Goal: Information Seeking & Learning: Check status

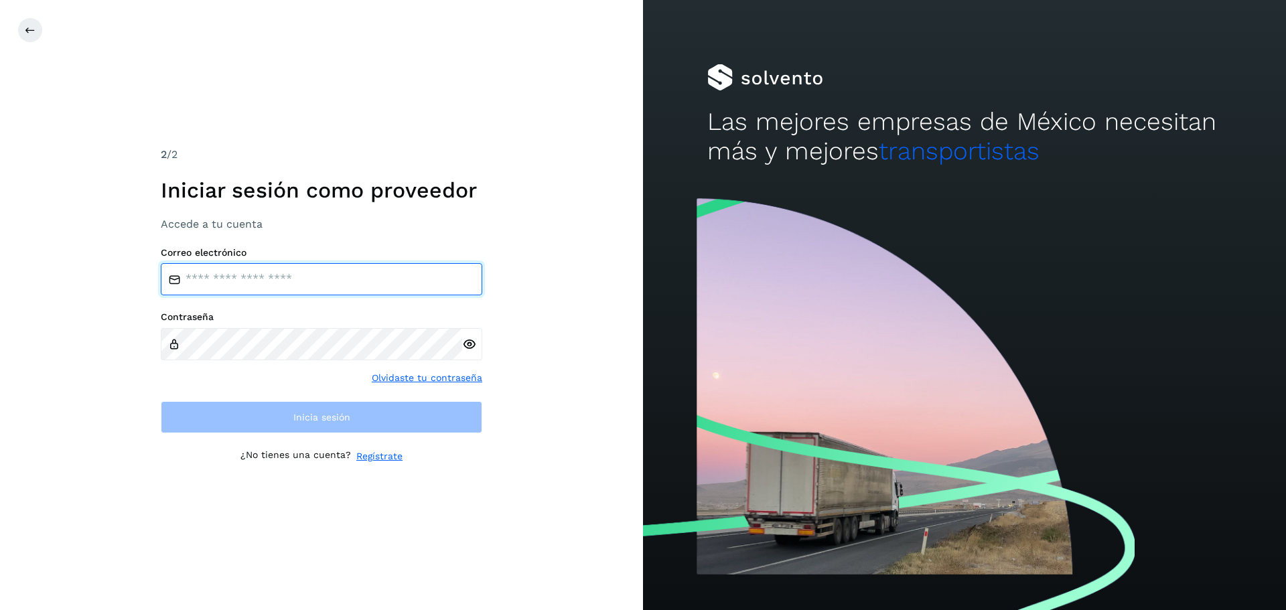
type input "**********"
click at [310, 283] on input "**********" at bounding box center [322, 279] width 322 height 32
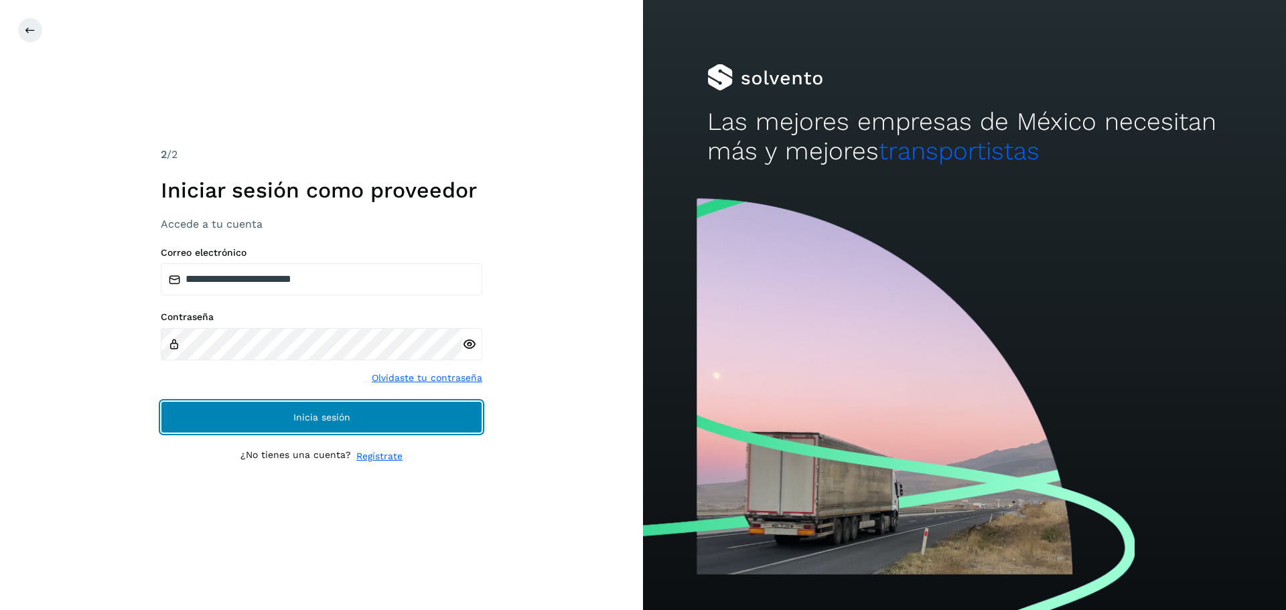
click at [328, 418] on span "Inicia sesión" at bounding box center [321, 417] width 57 height 9
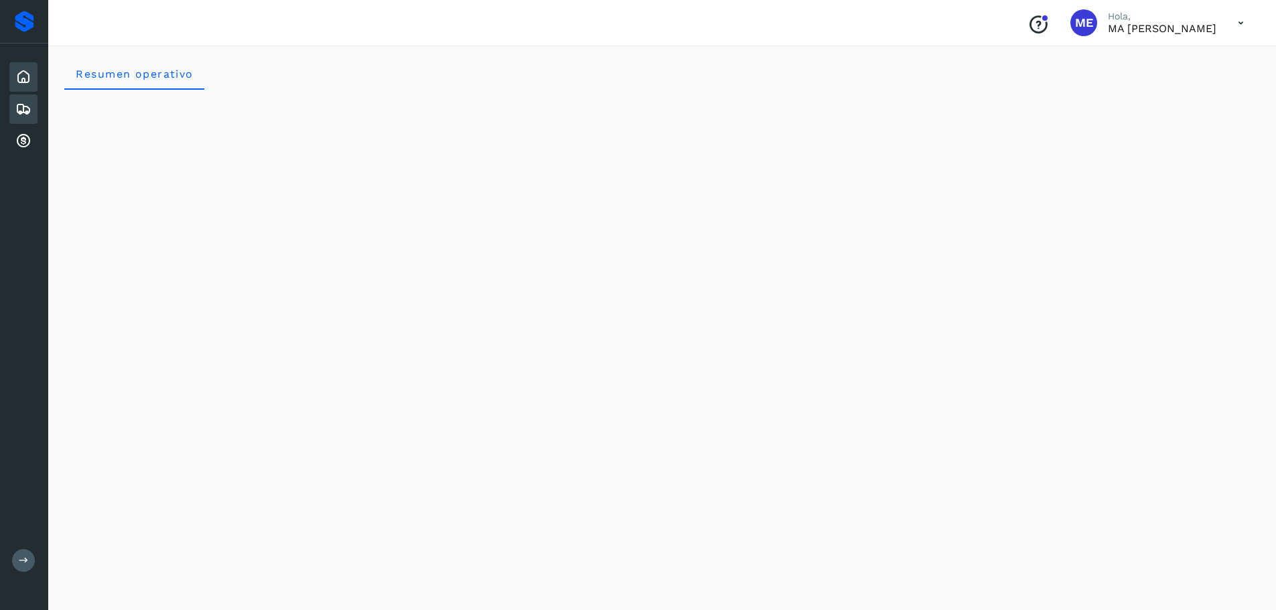
click at [23, 105] on icon at bounding box center [23, 109] width 16 height 16
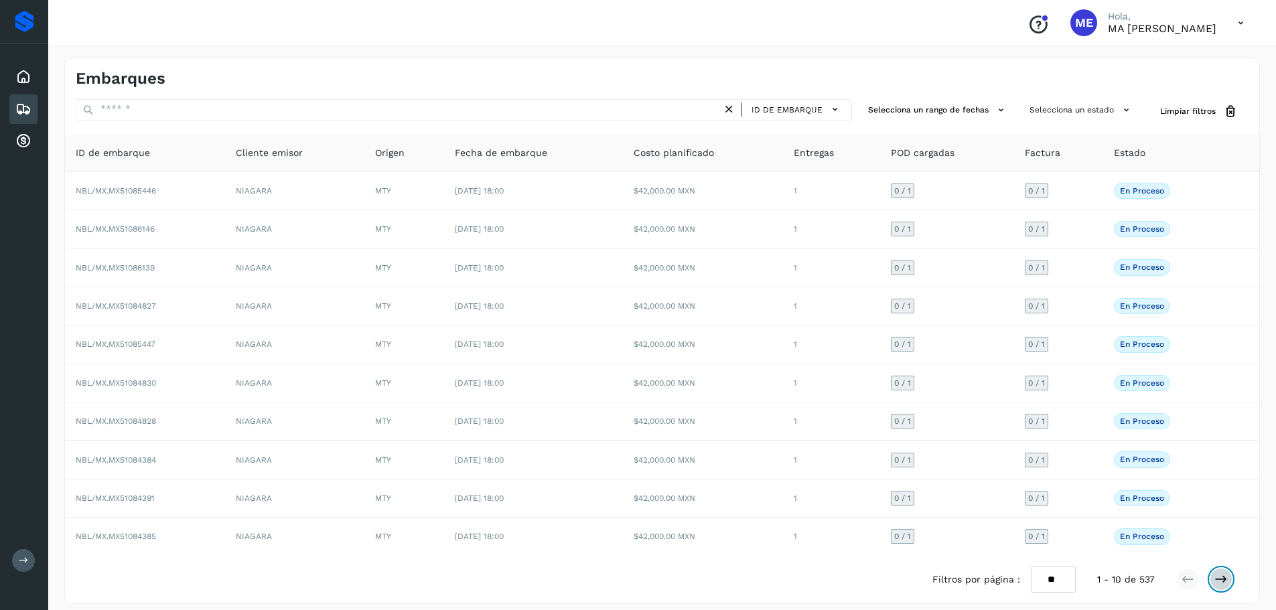
click at [1221, 578] on icon at bounding box center [1220, 579] width 13 height 13
click at [1224, 579] on icon at bounding box center [1220, 579] width 13 height 13
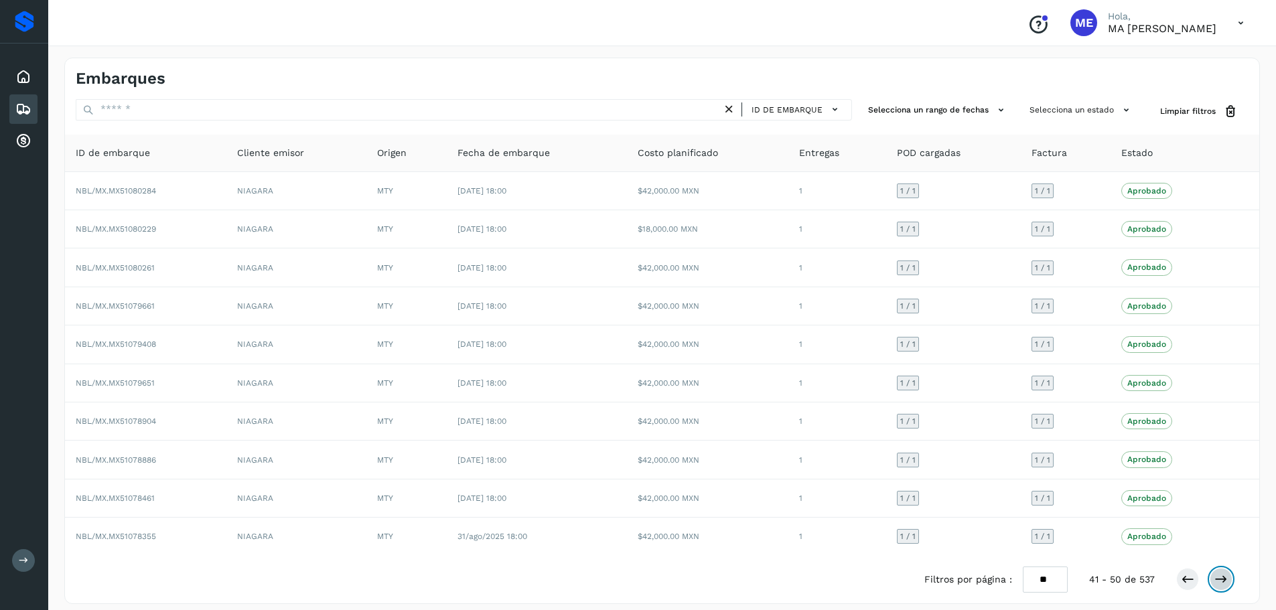
click at [1224, 579] on icon at bounding box center [1220, 579] width 13 height 13
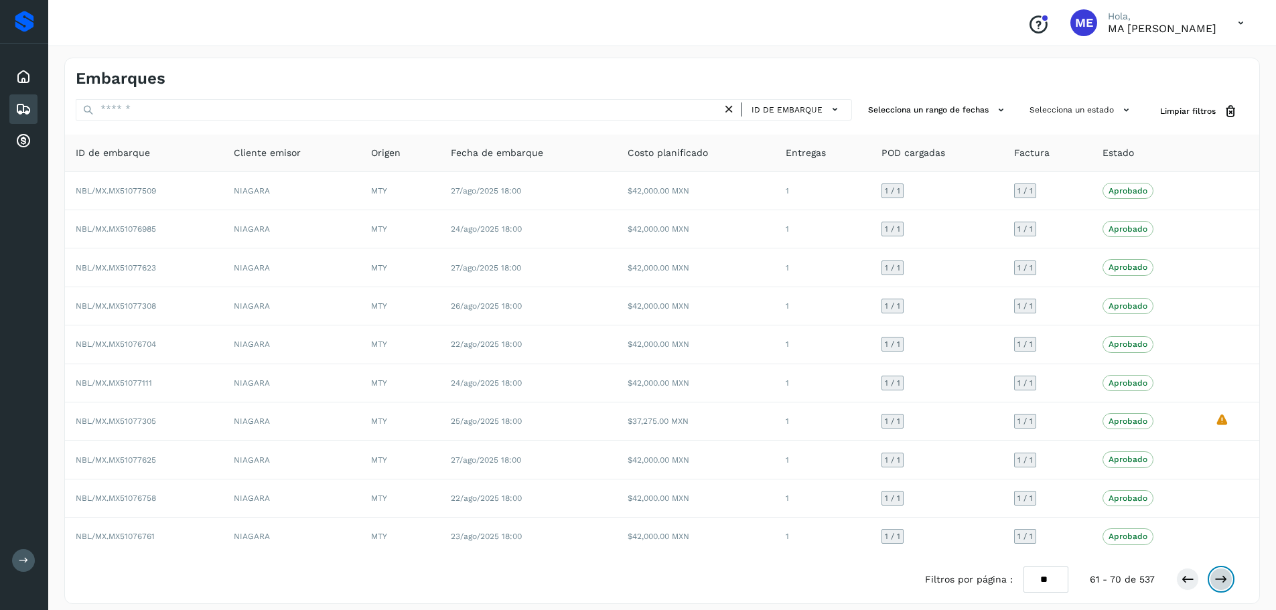
click at [1224, 579] on icon at bounding box center [1220, 579] width 13 height 13
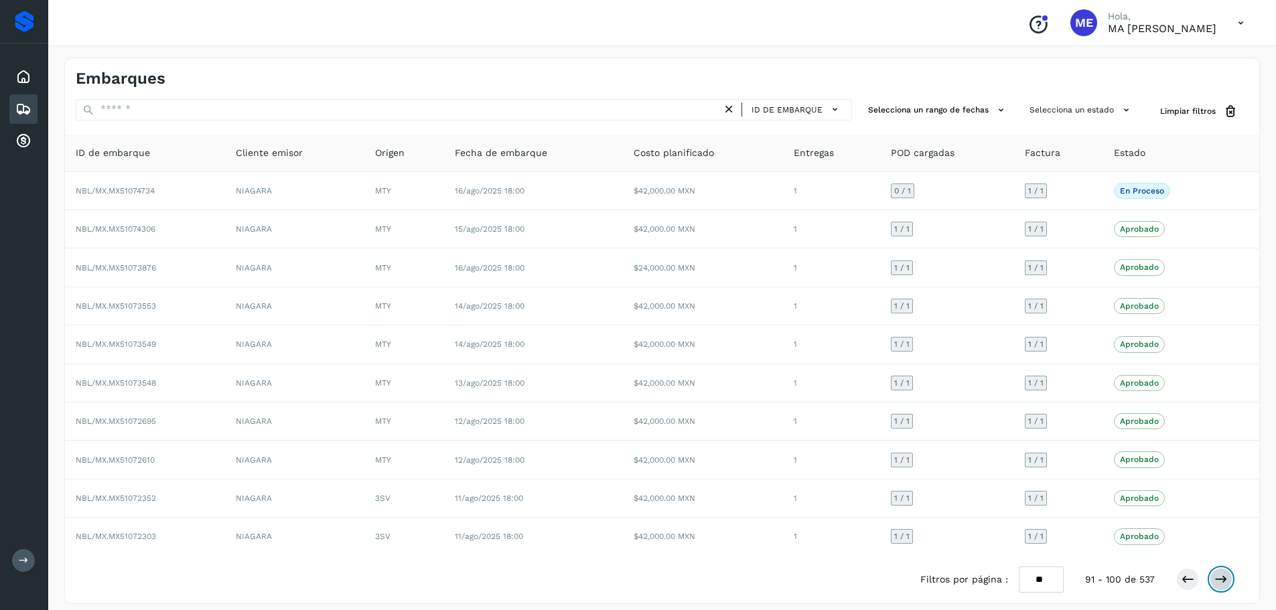
click at [1224, 579] on icon at bounding box center [1220, 579] width 13 height 13
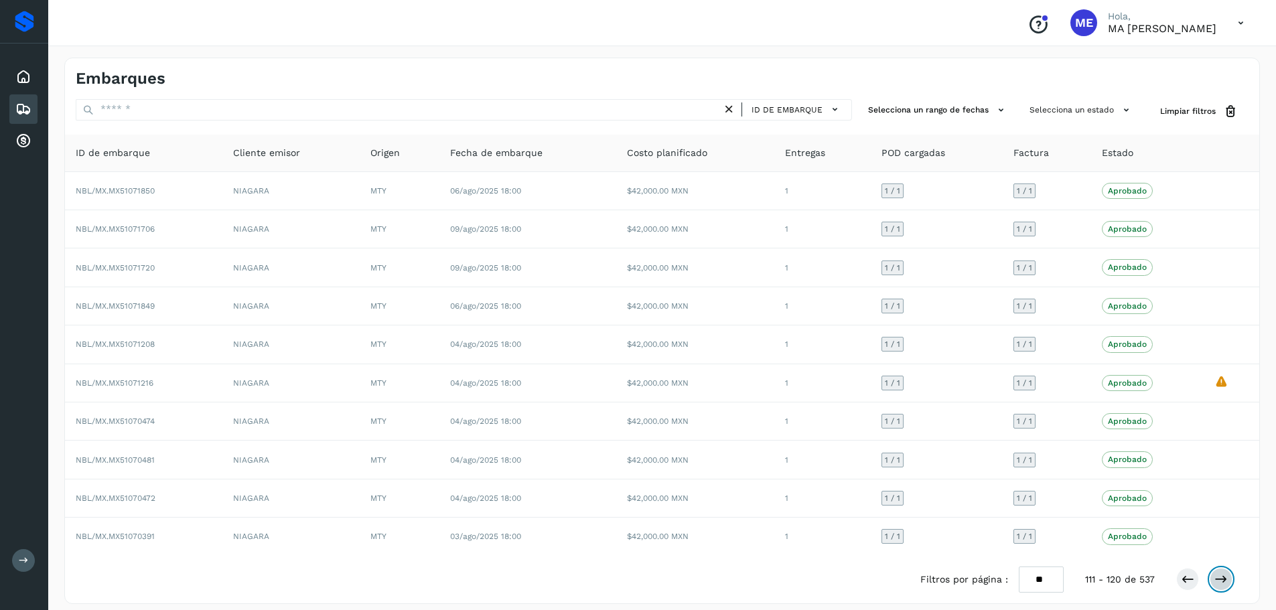
click at [1224, 579] on icon at bounding box center [1220, 579] width 13 height 13
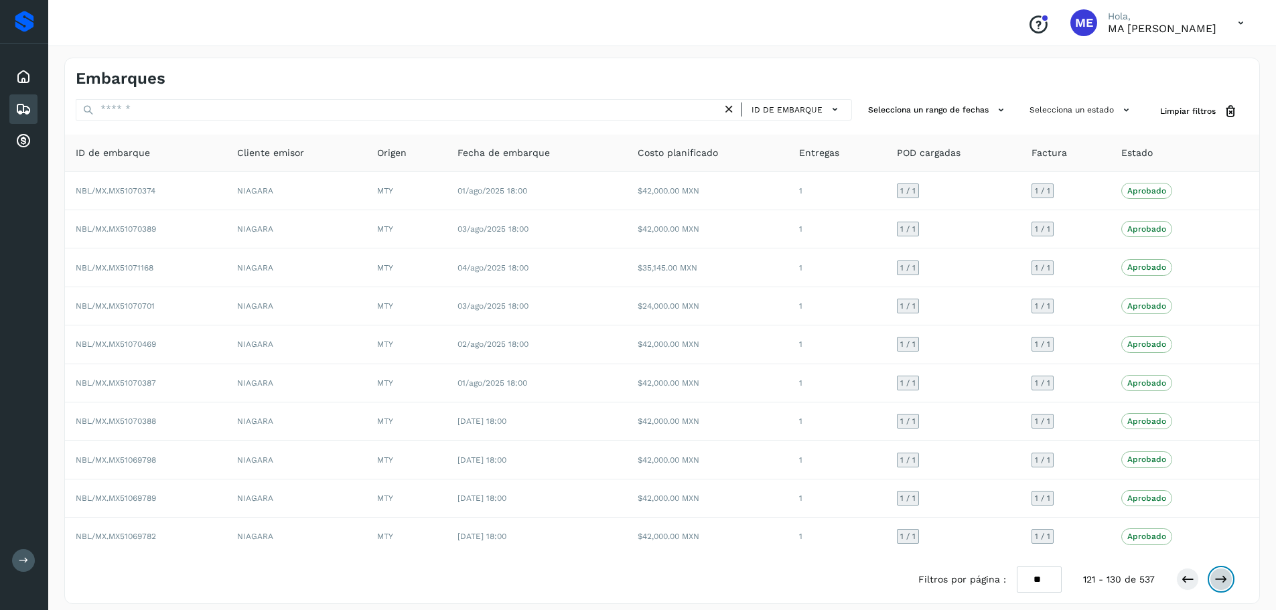
click at [1224, 579] on icon at bounding box center [1220, 579] width 13 height 13
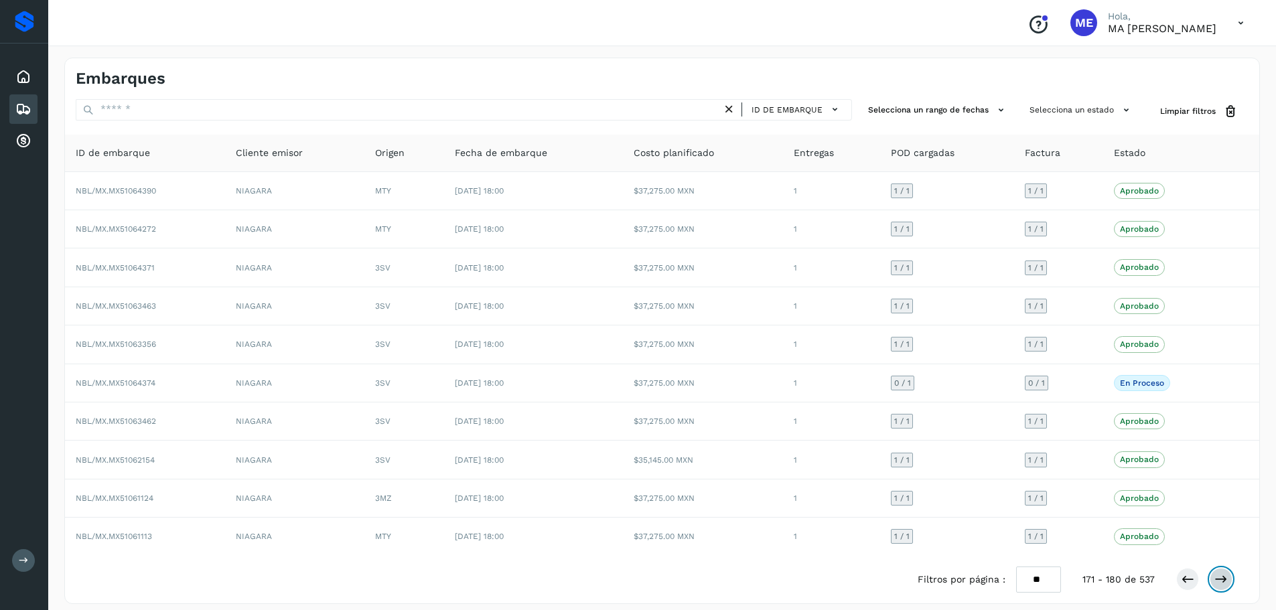
click at [1224, 579] on icon at bounding box center [1220, 579] width 13 height 13
click at [1224, 577] on icon at bounding box center [1220, 579] width 13 height 13
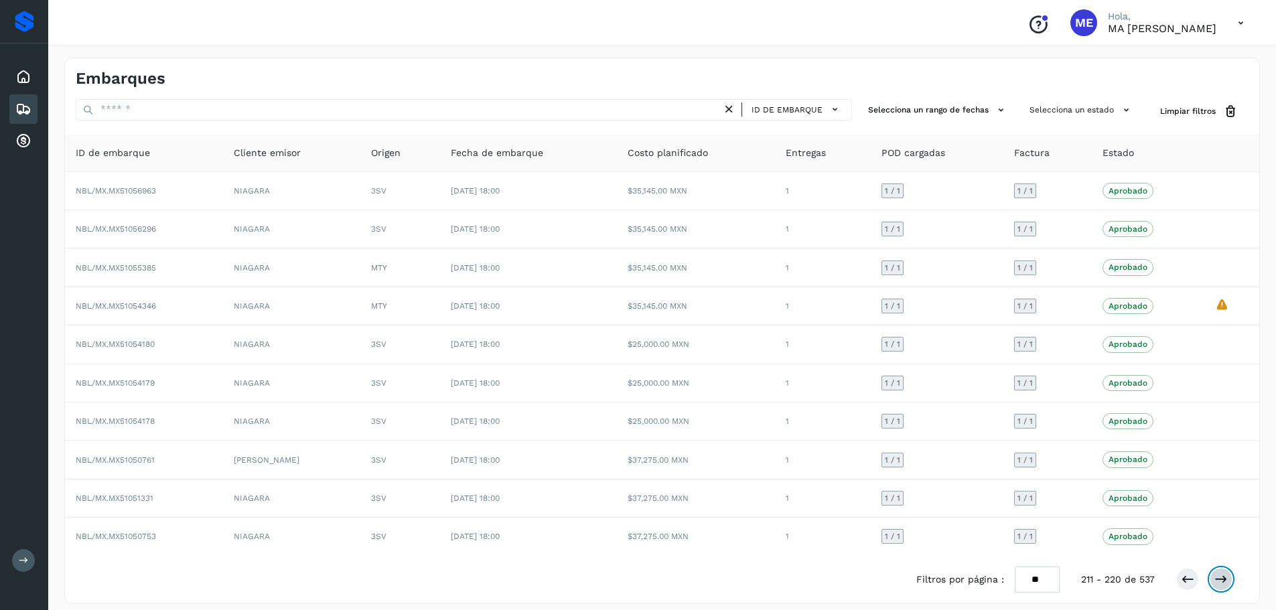
click at [1224, 577] on icon at bounding box center [1220, 579] width 13 height 13
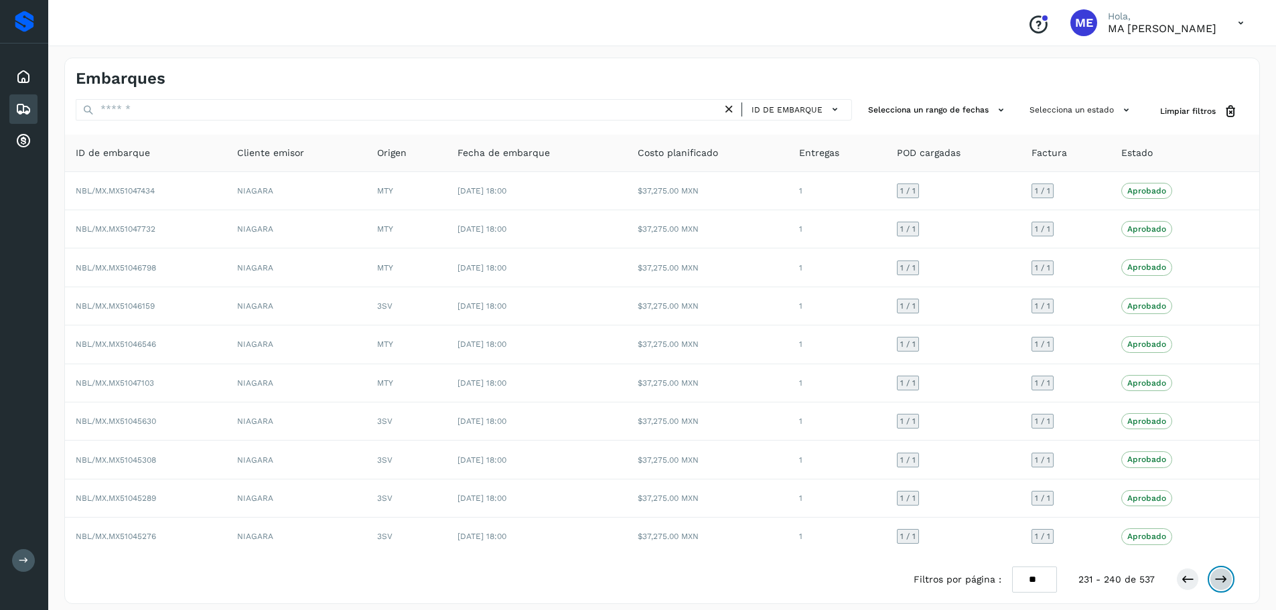
click at [1224, 577] on icon at bounding box center [1220, 579] width 13 height 13
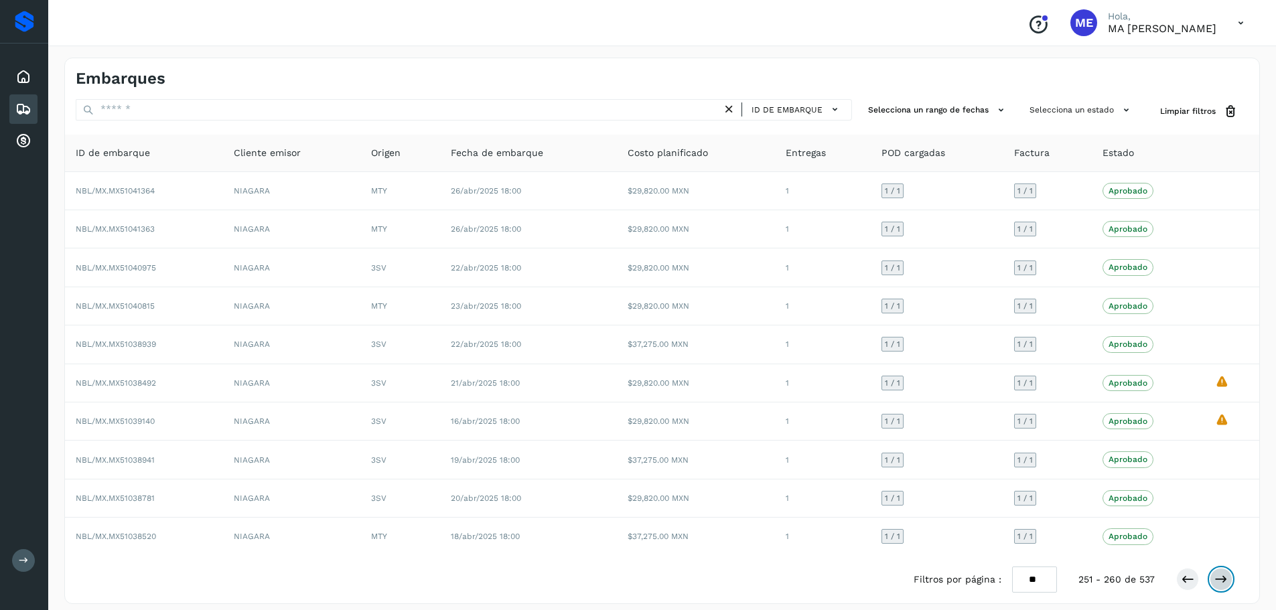
click at [1224, 577] on icon at bounding box center [1220, 579] width 13 height 13
click at [1187, 581] on icon at bounding box center [1187, 579] width 13 height 13
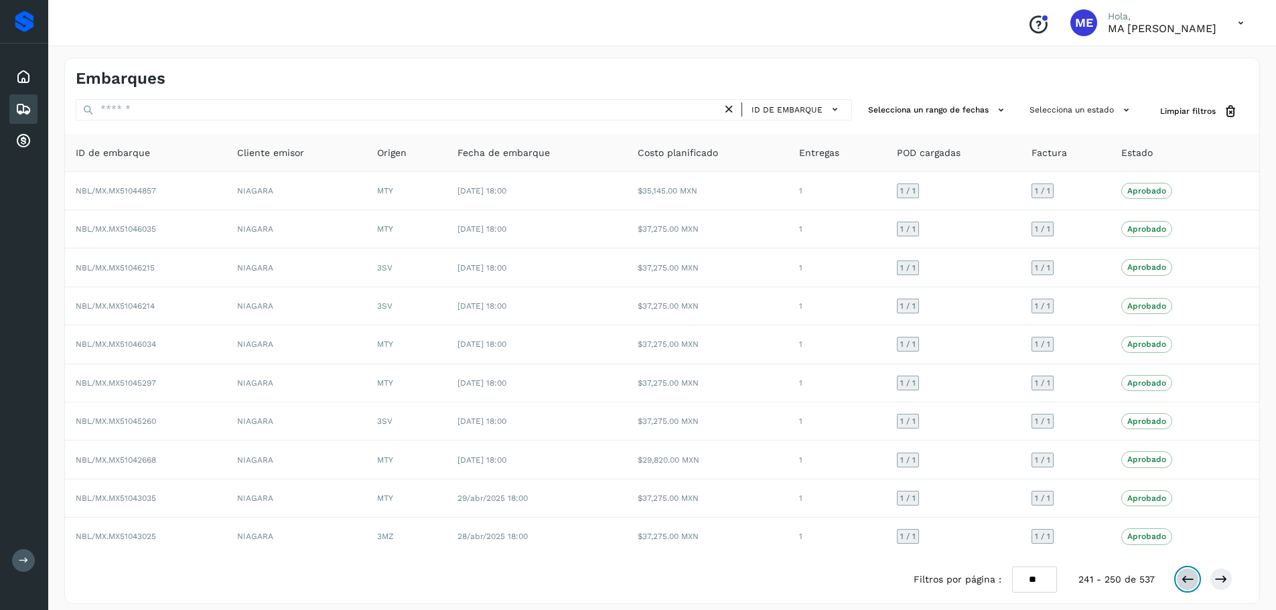
click at [1187, 581] on icon at bounding box center [1187, 579] width 13 height 13
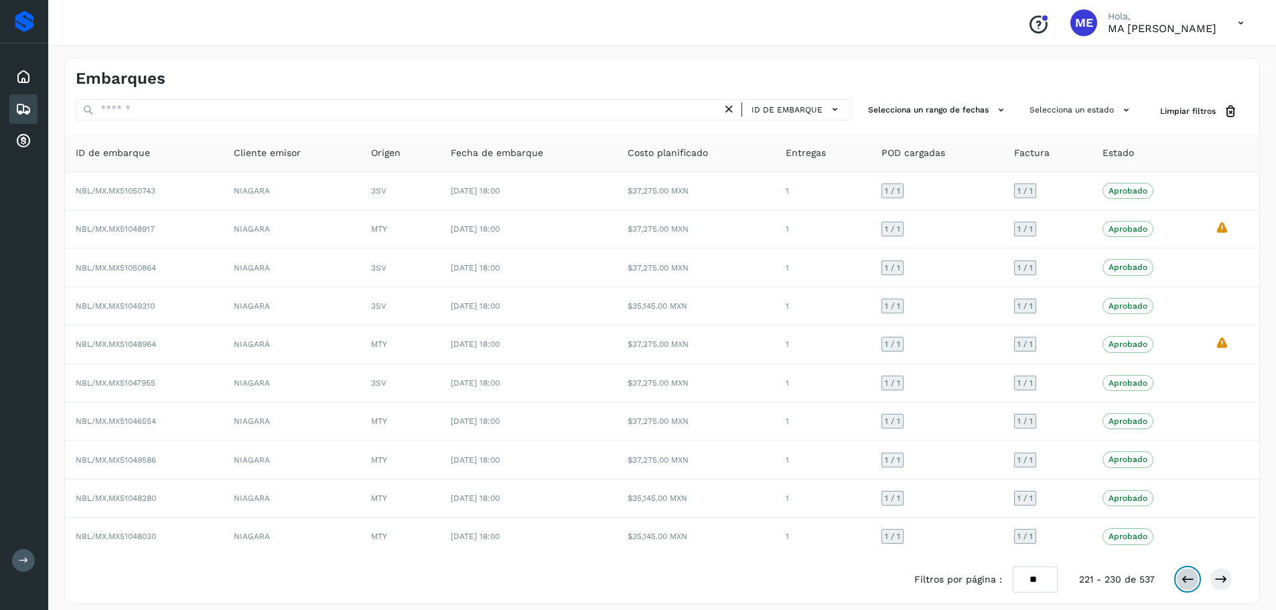
click at [1187, 581] on icon at bounding box center [1187, 579] width 13 height 13
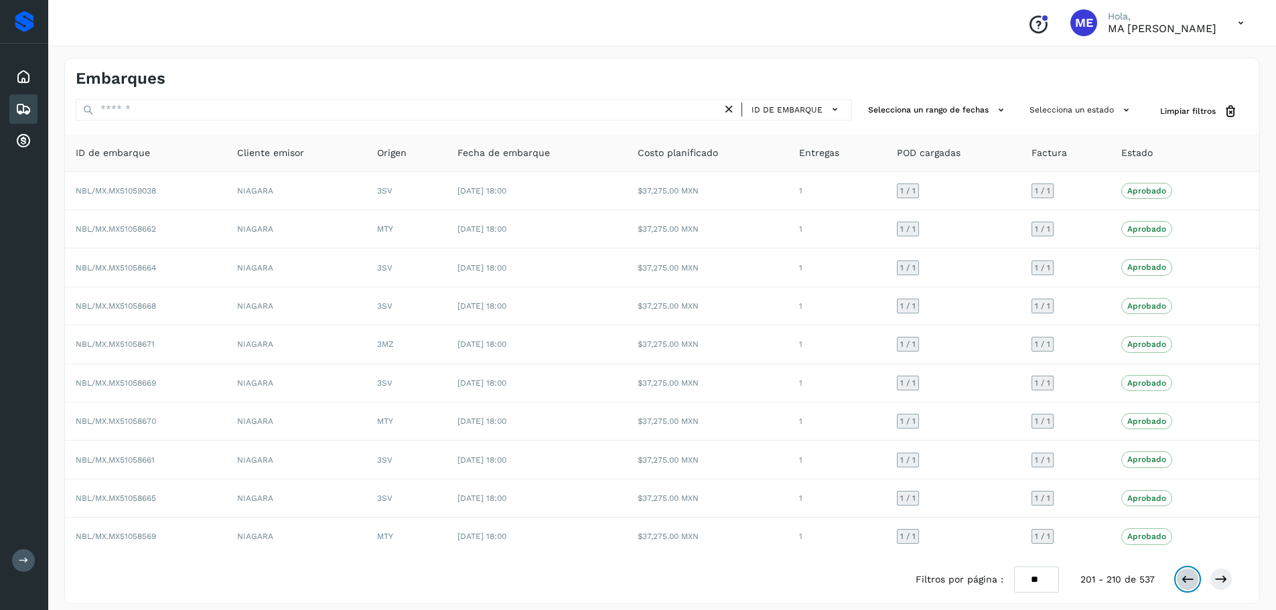
click at [1187, 581] on icon at bounding box center [1187, 579] width 13 height 13
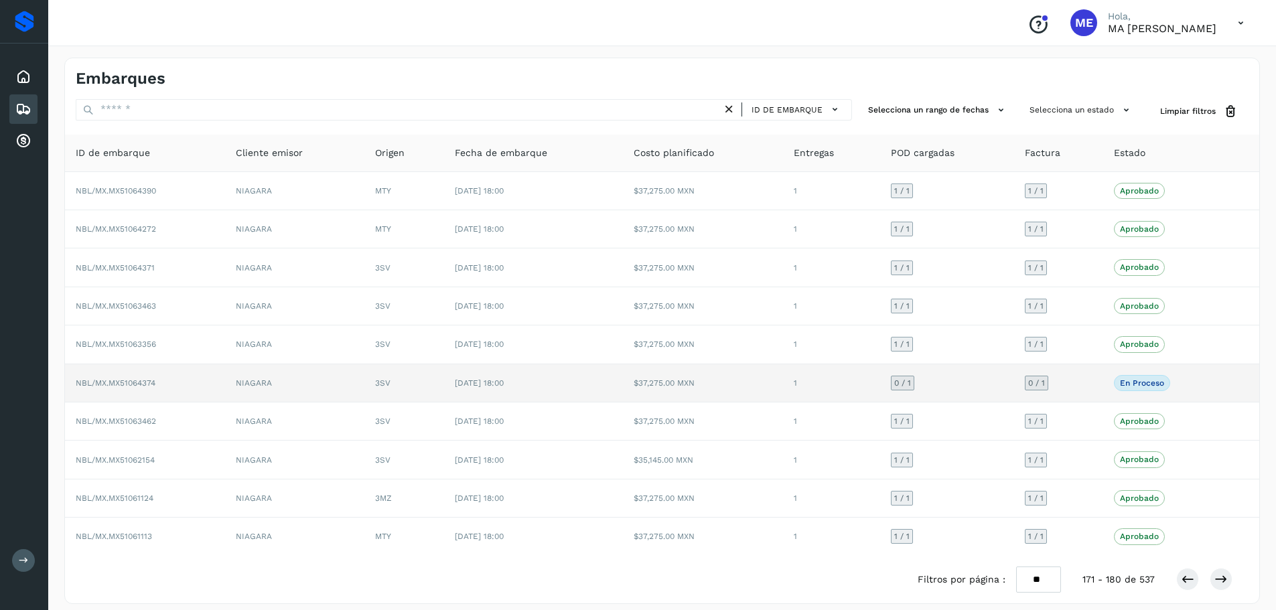
click at [148, 382] on span "NBL/MX.MX51064374" at bounding box center [116, 382] width 80 height 9
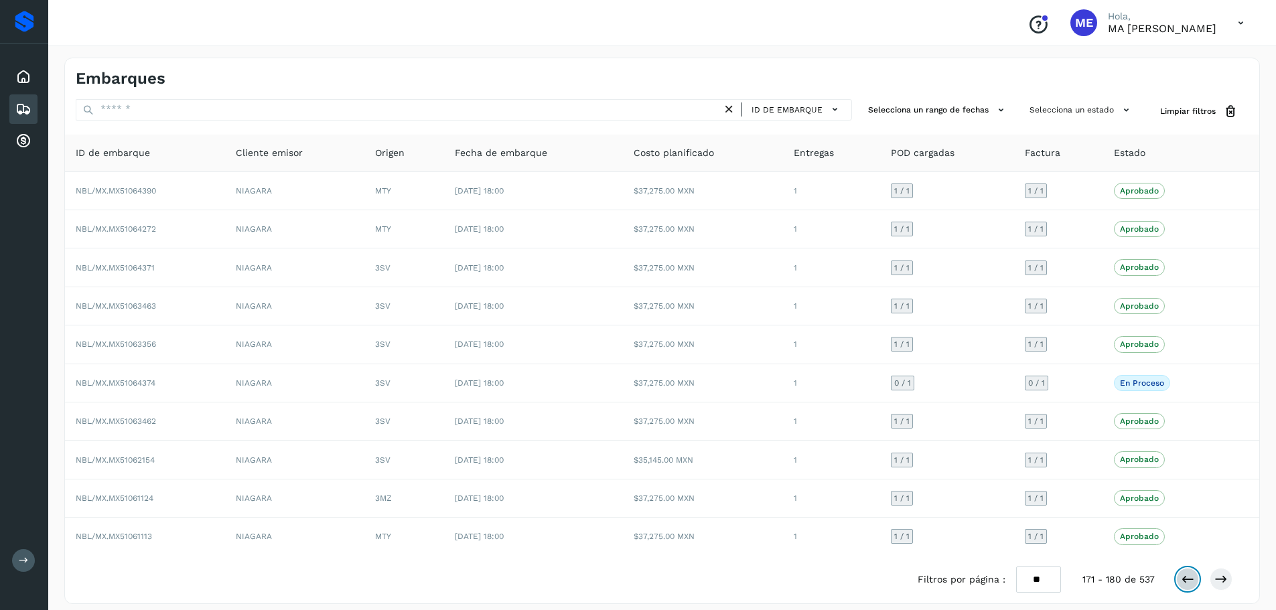
click at [1190, 578] on icon at bounding box center [1187, 579] width 13 height 13
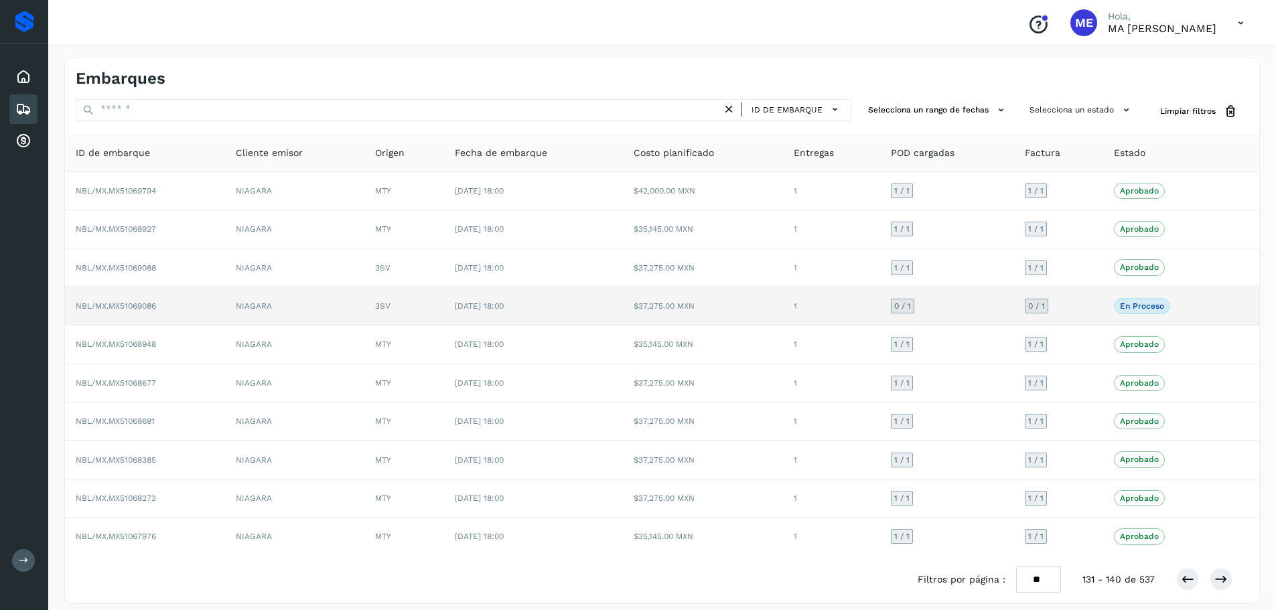
click at [129, 307] on span "NBL/MX.MX51069086" at bounding box center [116, 305] width 80 height 9
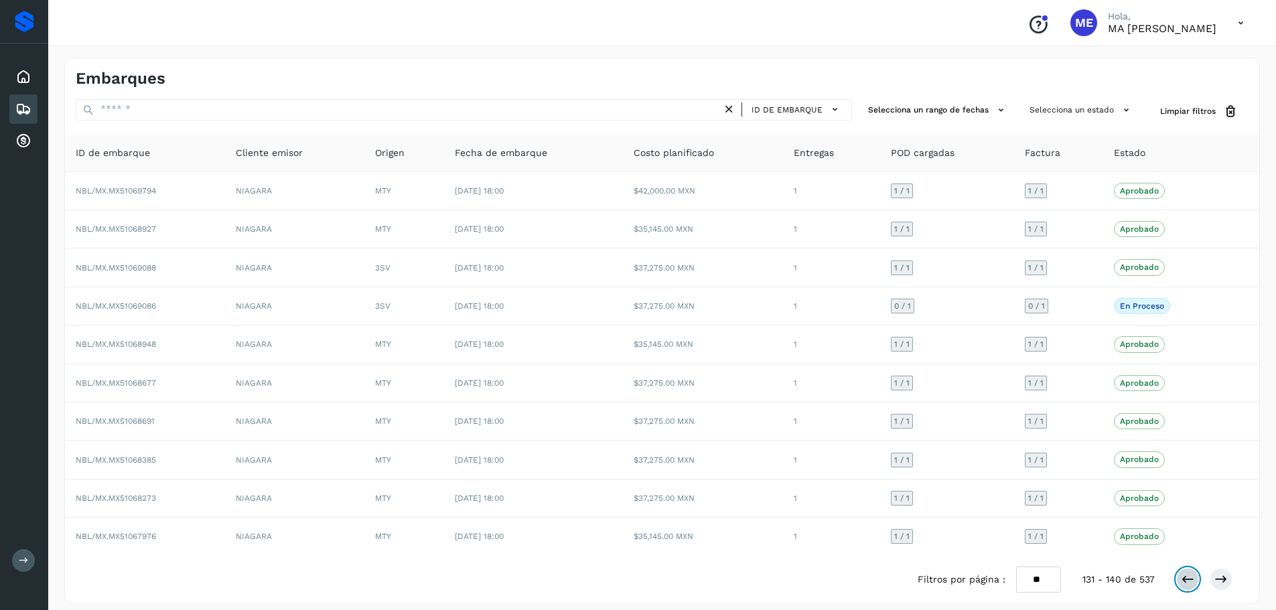
click at [1192, 580] on icon at bounding box center [1187, 579] width 13 height 13
click at [1191, 581] on icon at bounding box center [1187, 579] width 13 height 13
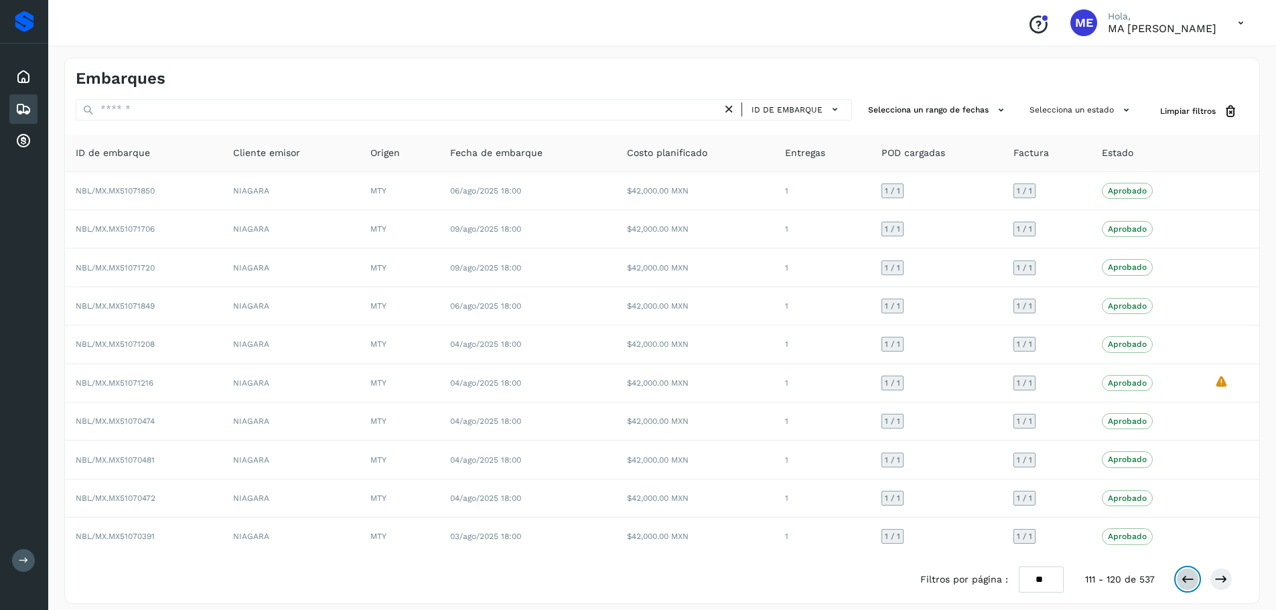
click at [1191, 581] on icon at bounding box center [1187, 579] width 13 height 13
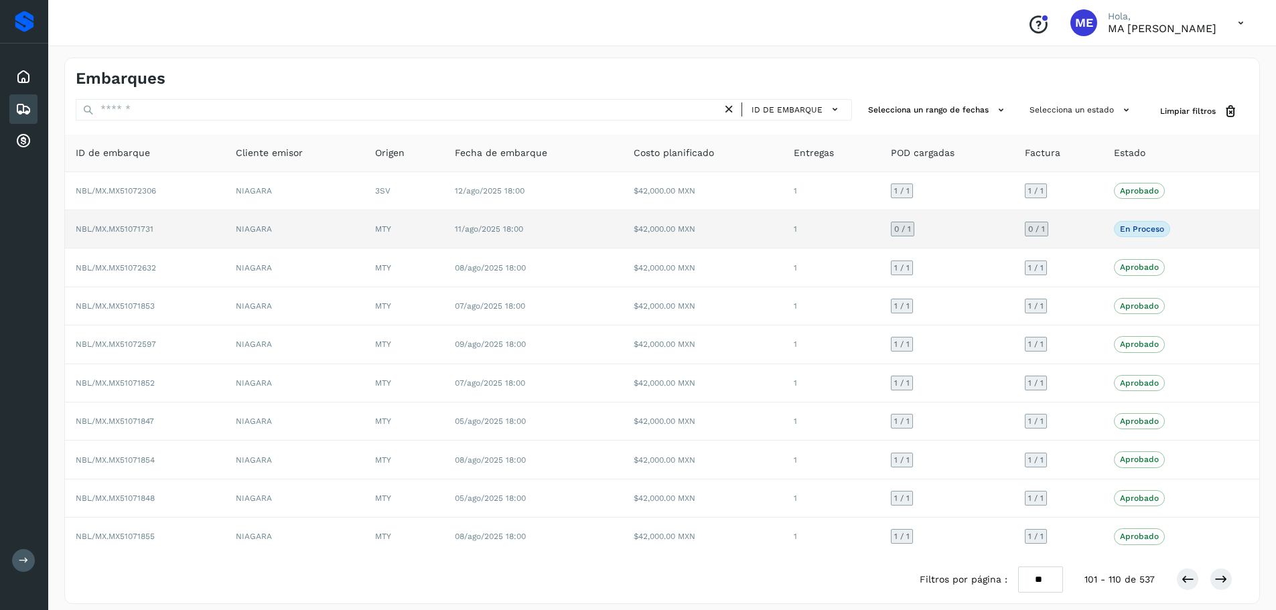
click at [120, 228] on span "NBL/MX.MX51071731" at bounding box center [115, 228] width 78 height 9
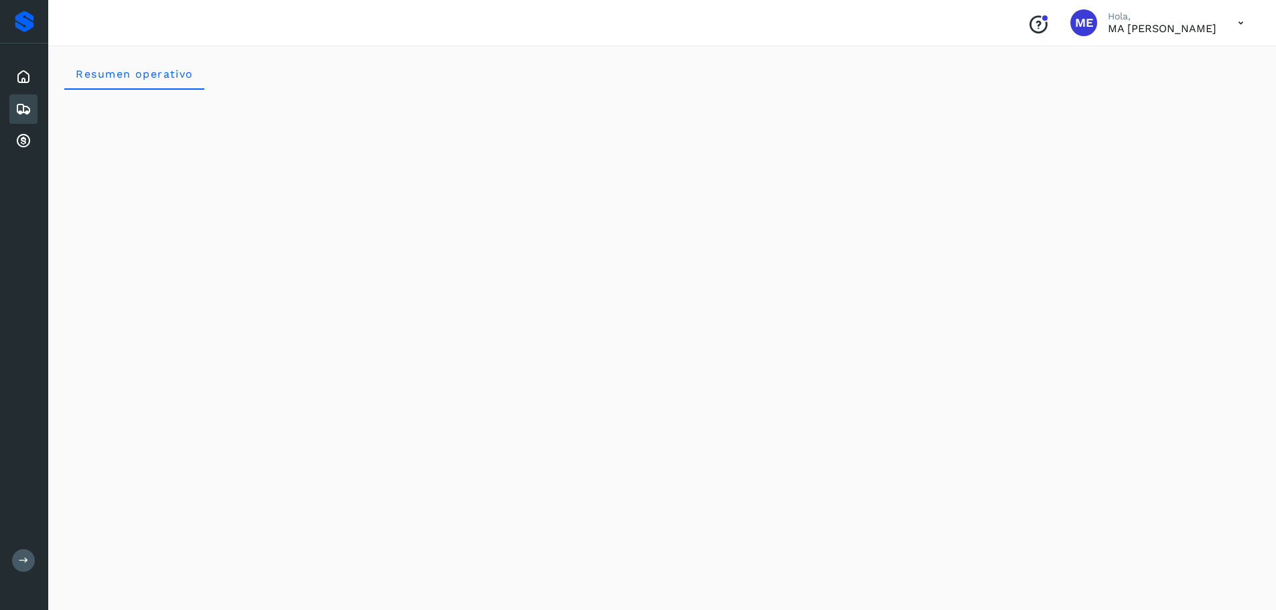
click at [20, 111] on icon at bounding box center [23, 109] width 16 height 16
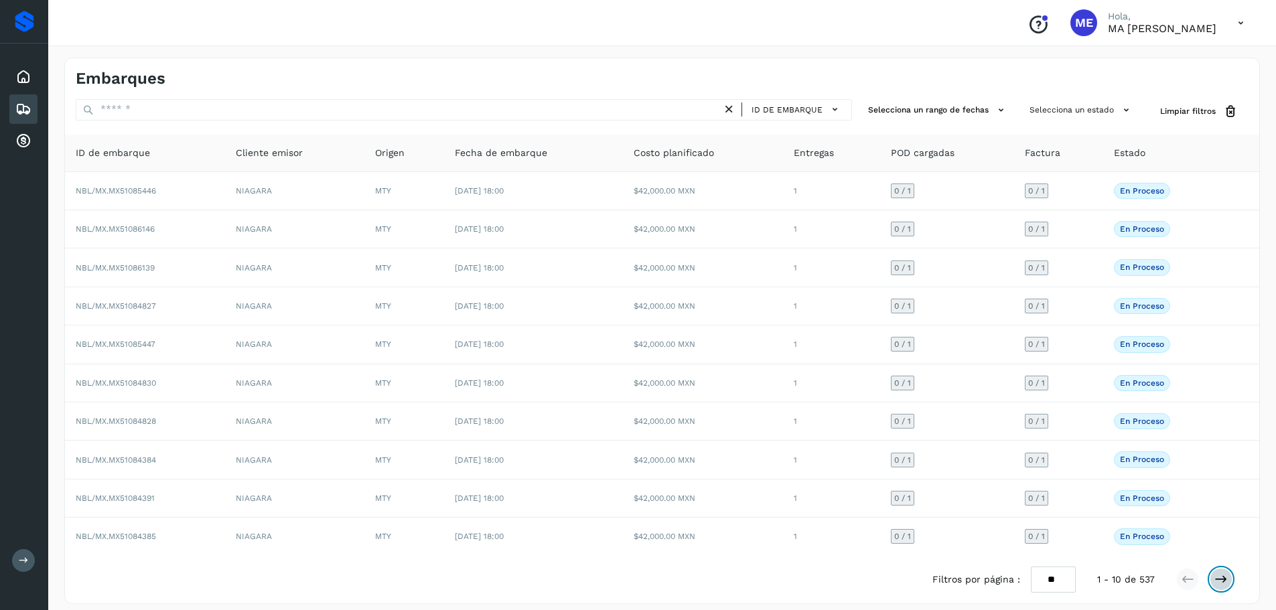
click at [1220, 579] on icon at bounding box center [1220, 579] width 13 height 13
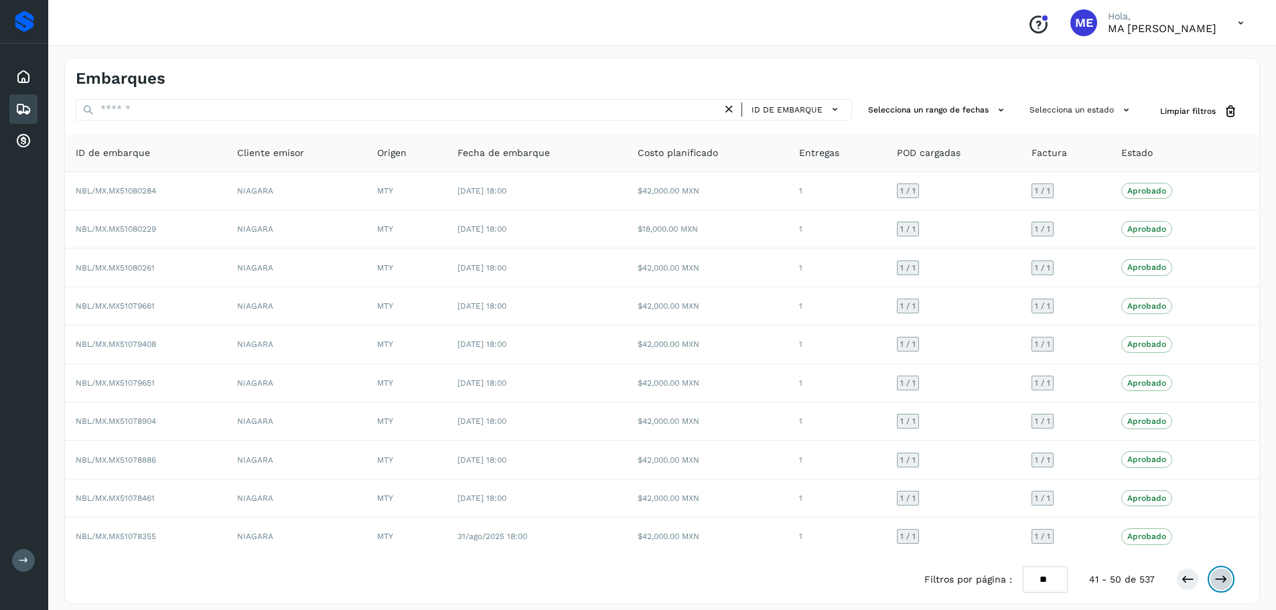
click at [1220, 579] on icon at bounding box center [1220, 579] width 13 height 13
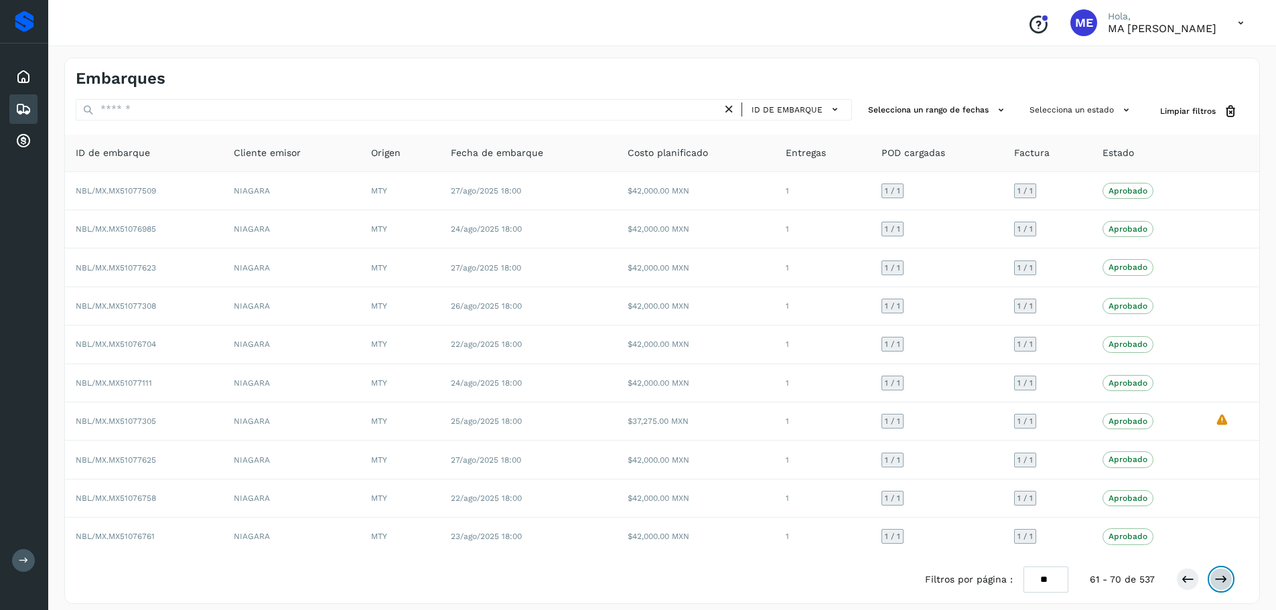
click at [1220, 579] on icon at bounding box center [1220, 579] width 13 height 13
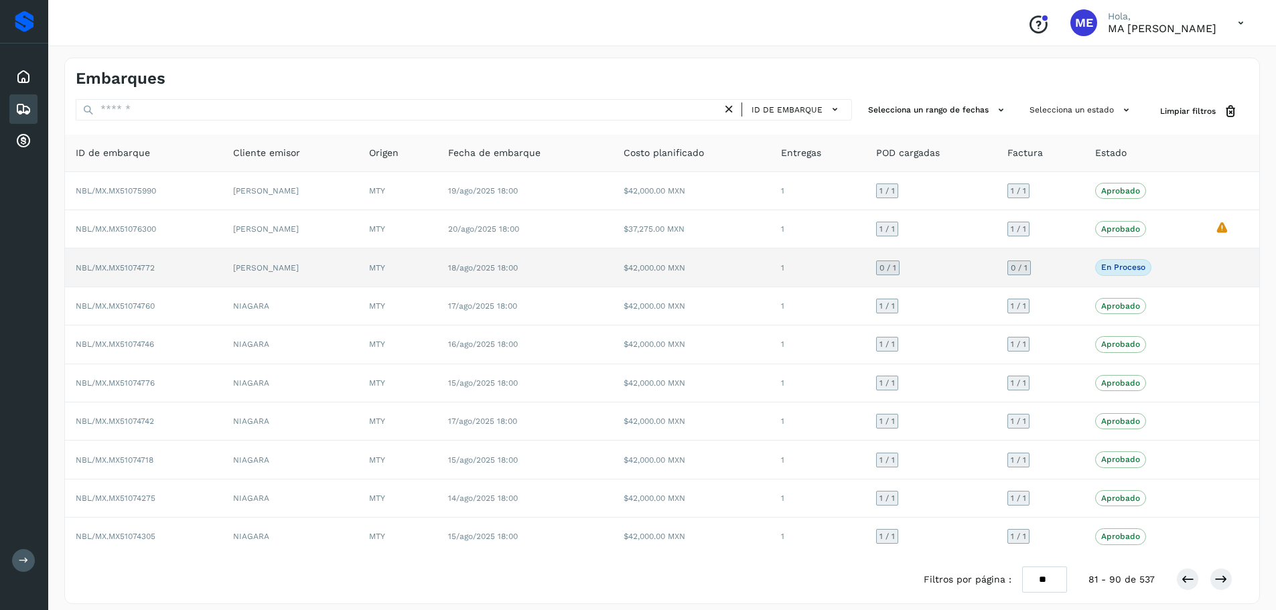
click at [122, 261] on td "NBL/MX.MX51074772" at bounding box center [143, 267] width 157 height 38
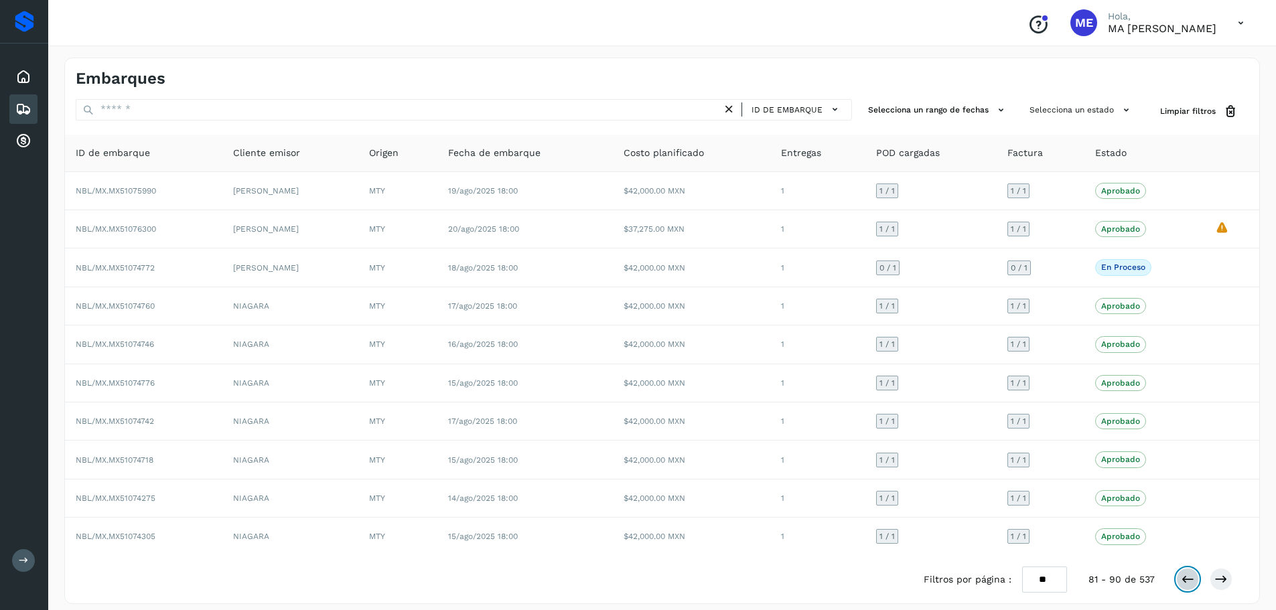
click at [1192, 581] on icon at bounding box center [1187, 579] width 13 height 13
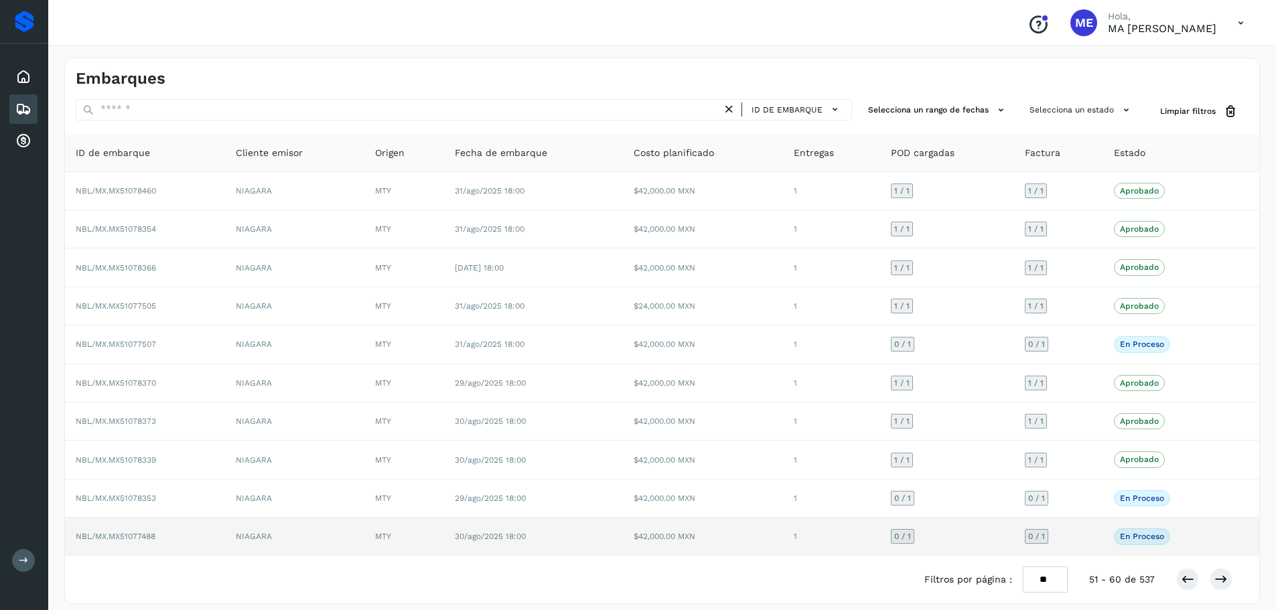
click at [137, 539] on span "NBL/MX.MX51077488" at bounding box center [116, 536] width 80 height 9
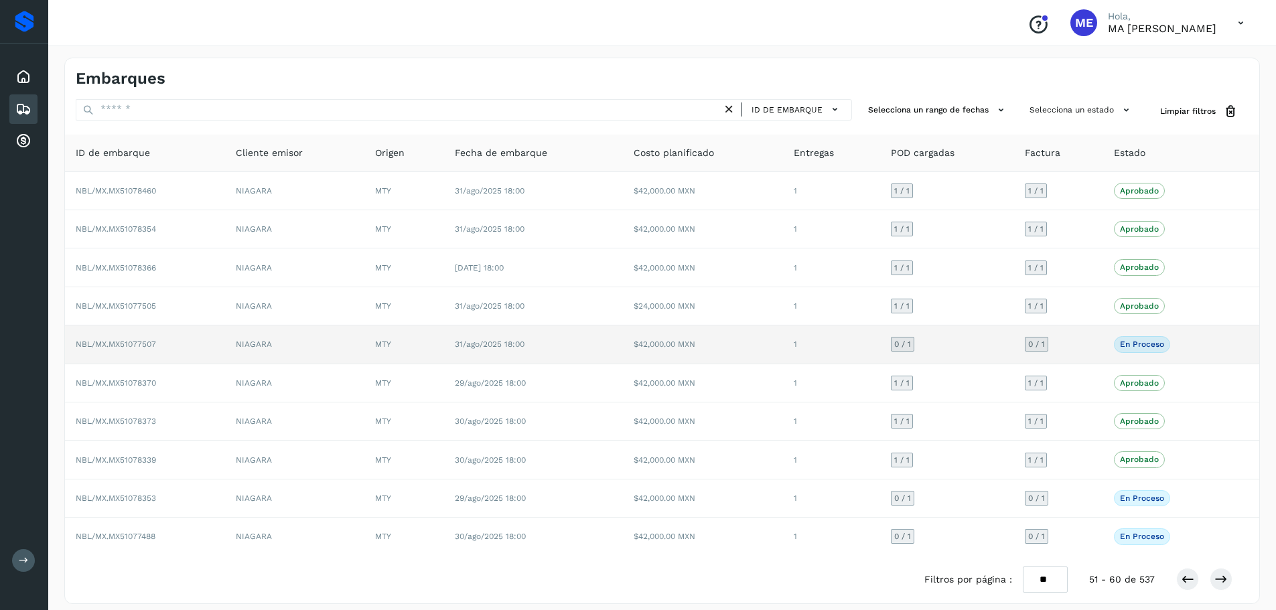
click at [146, 344] on span "NBL/MX.MX51077507" at bounding box center [116, 344] width 80 height 9
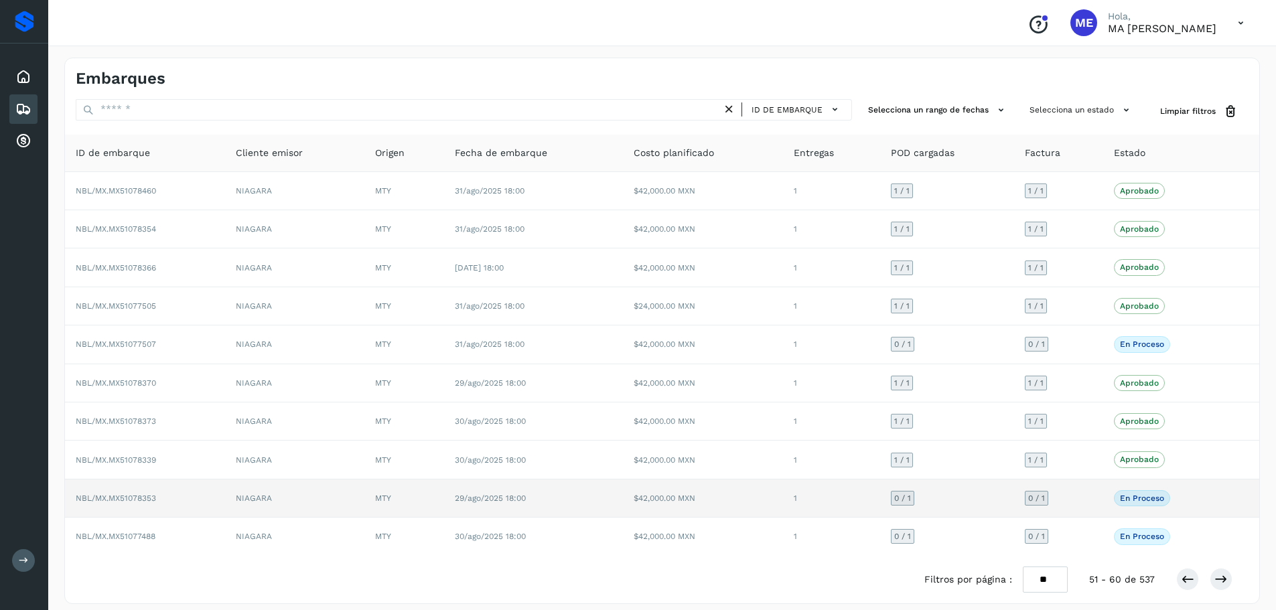
click at [152, 499] on span "NBL/MX.MX51078353" at bounding box center [116, 498] width 80 height 9
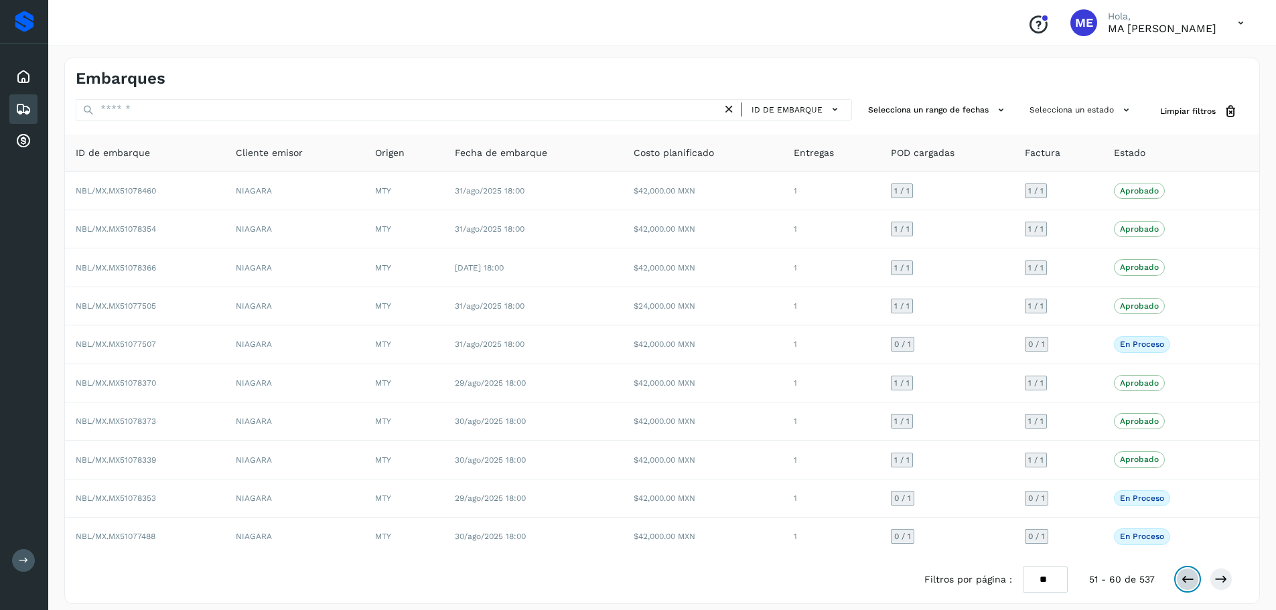
click at [1186, 582] on icon at bounding box center [1187, 579] width 13 height 13
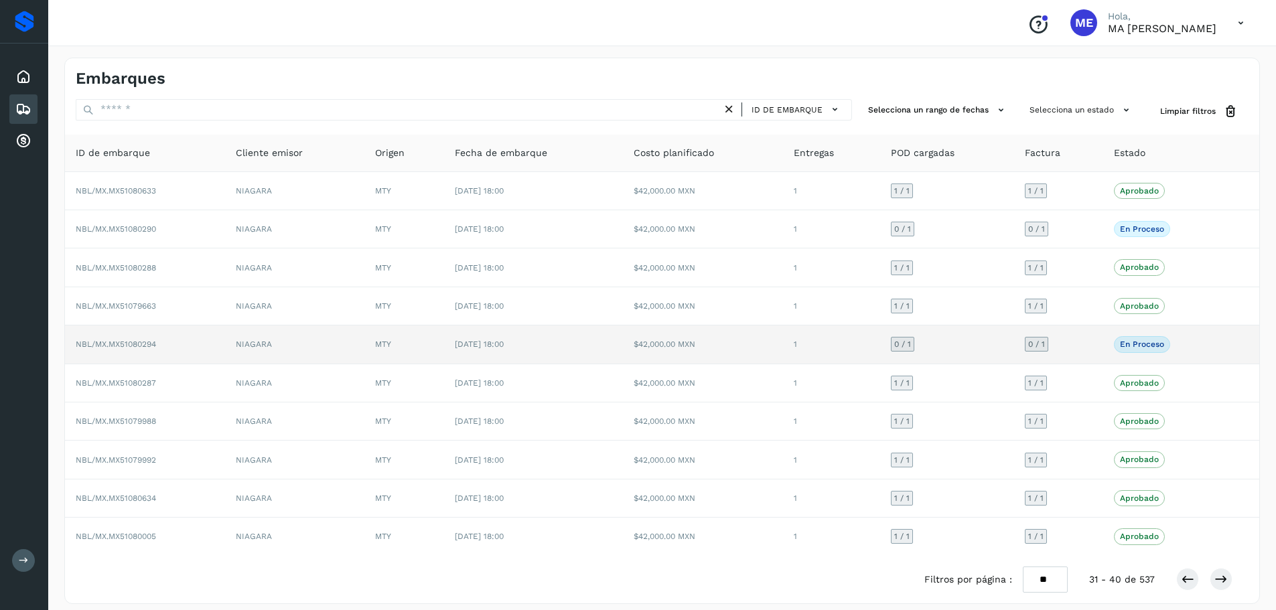
click at [117, 341] on span "NBL/MX.MX51080294" at bounding box center [116, 344] width 80 height 9
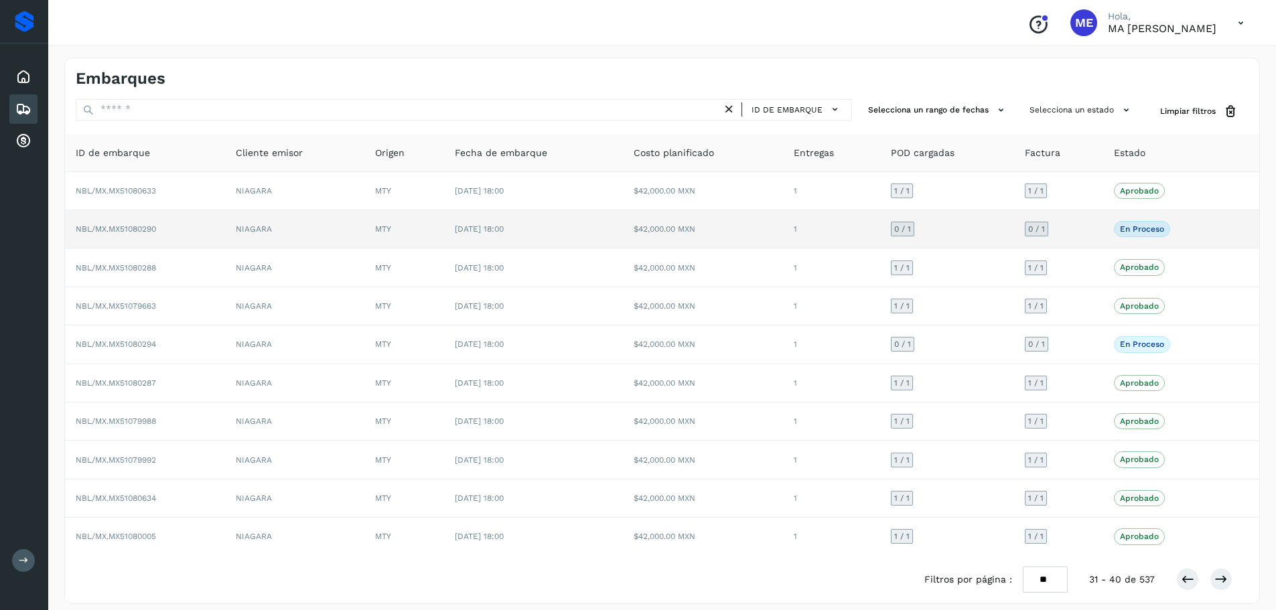
click at [145, 232] on span "NBL/MX.MX51080290" at bounding box center [116, 228] width 80 height 9
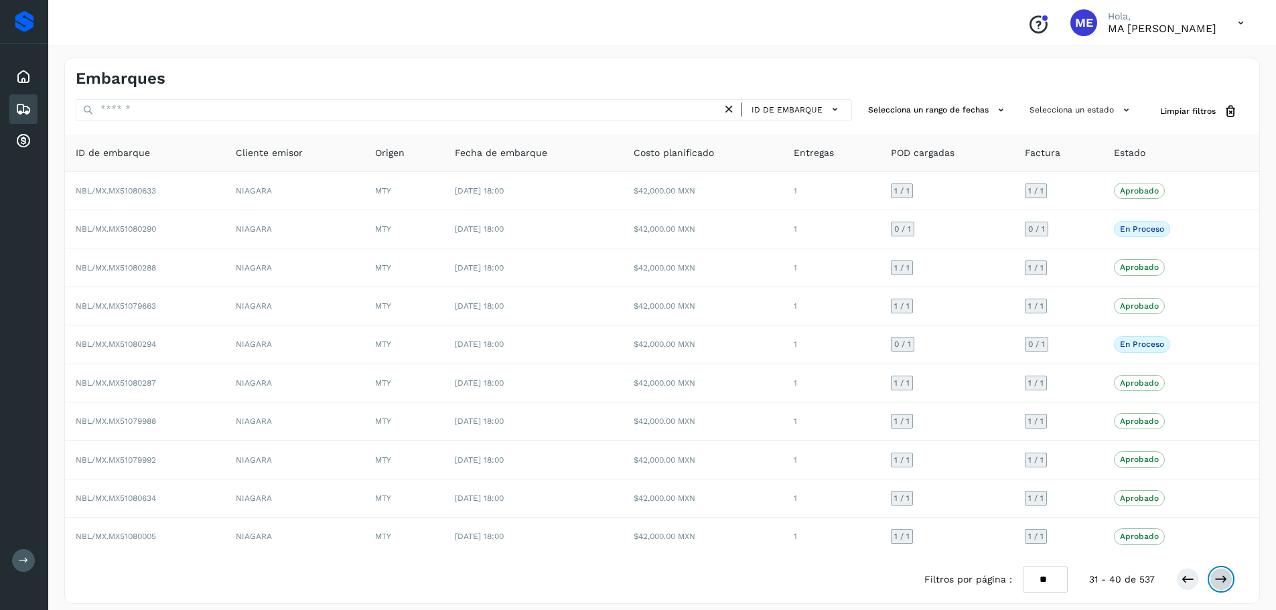
click at [1220, 575] on icon at bounding box center [1220, 579] width 13 height 13
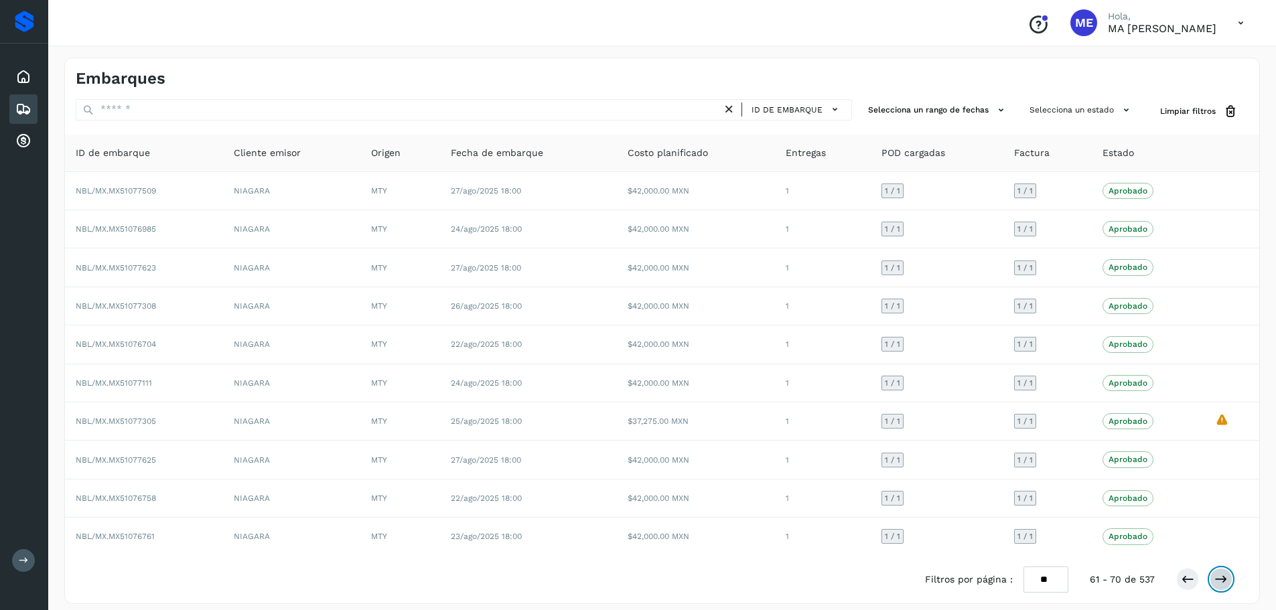
click at [1220, 575] on icon at bounding box center [1220, 579] width 13 height 13
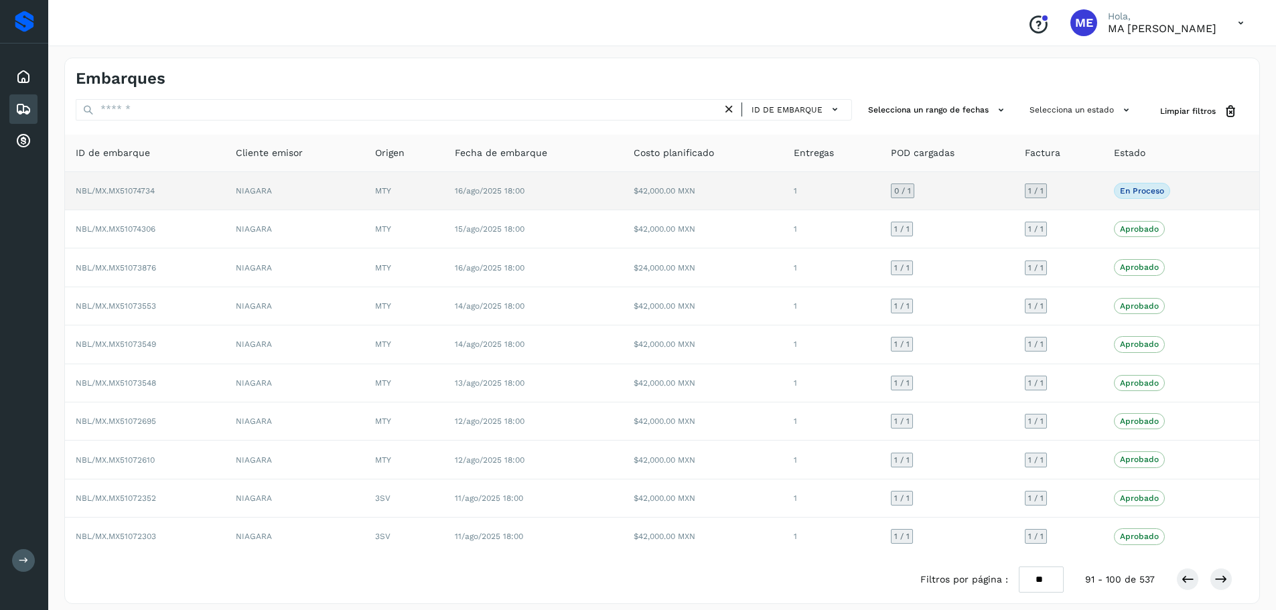
click at [126, 190] on span "NBL/MX.MX51074734" at bounding box center [115, 190] width 79 height 9
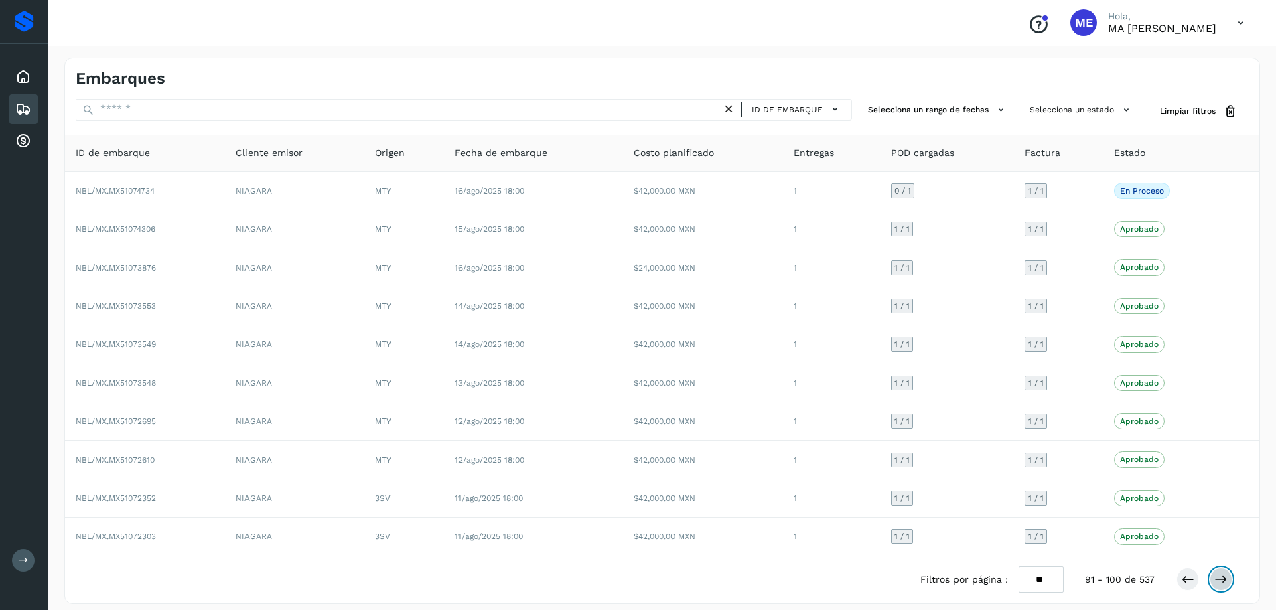
click at [1218, 578] on icon at bounding box center [1220, 579] width 13 height 13
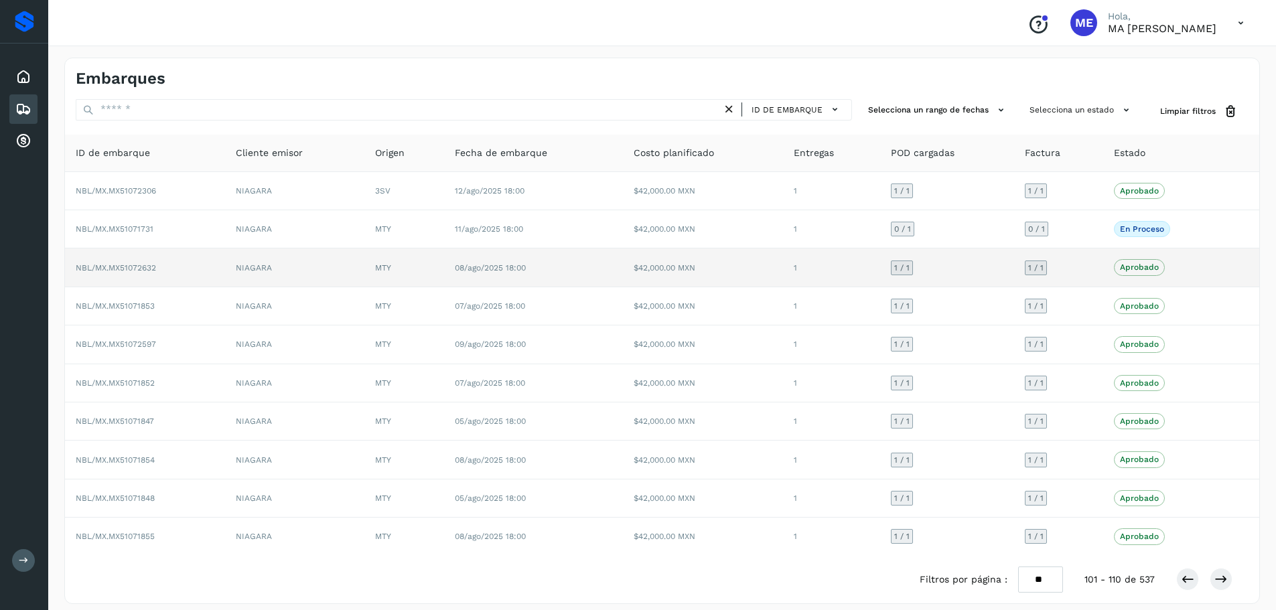
click at [141, 275] on td "NBL/MX.MX51072632" at bounding box center [145, 267] width 160 height 38
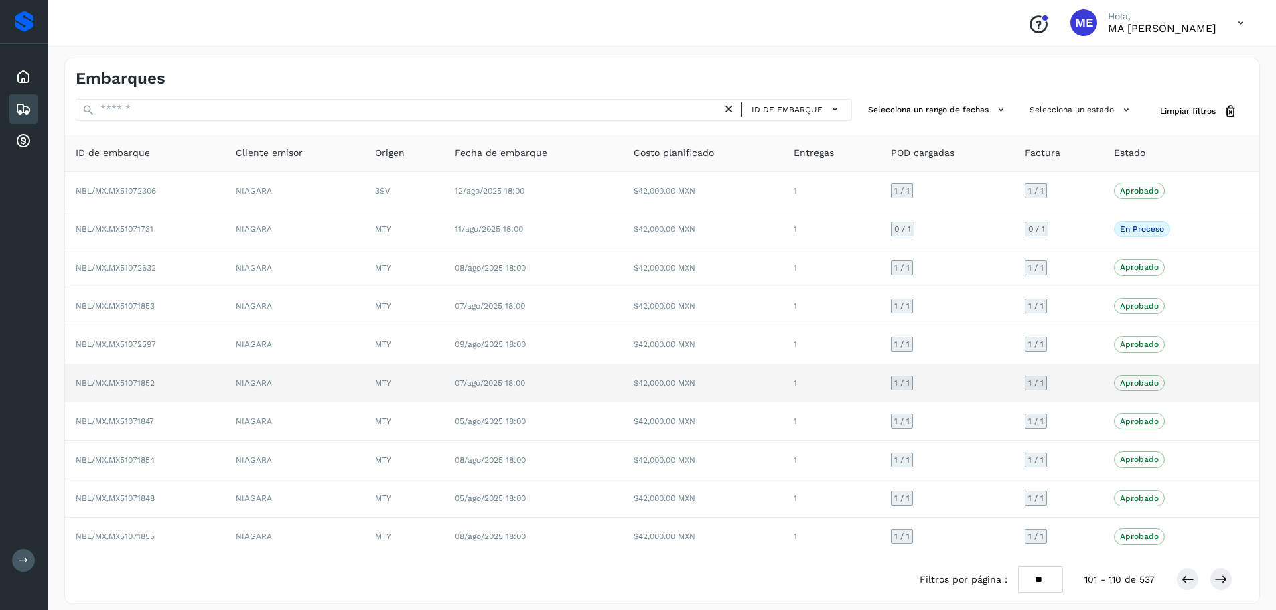
click at [121, 384] on span "NBL/MX.MX51071852" at bounding box center [115, 382] width 79 height 9
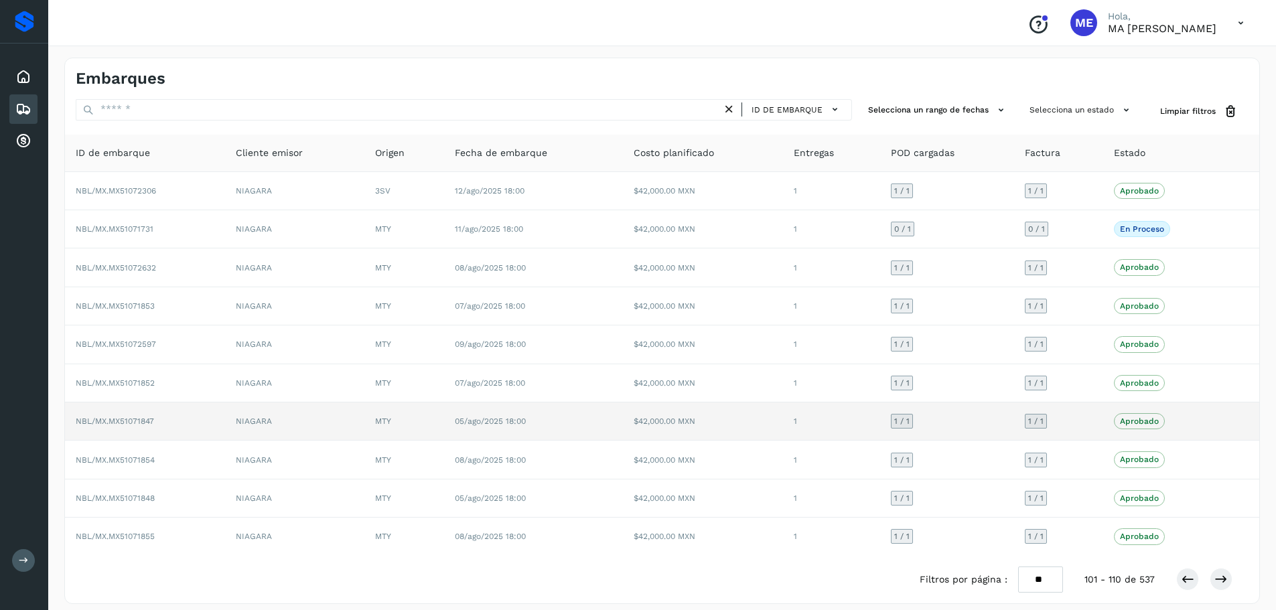
click at [137, 421] on span "NBL/MX.MX51071847" at bounding box center [115, 421] width 78 height 9
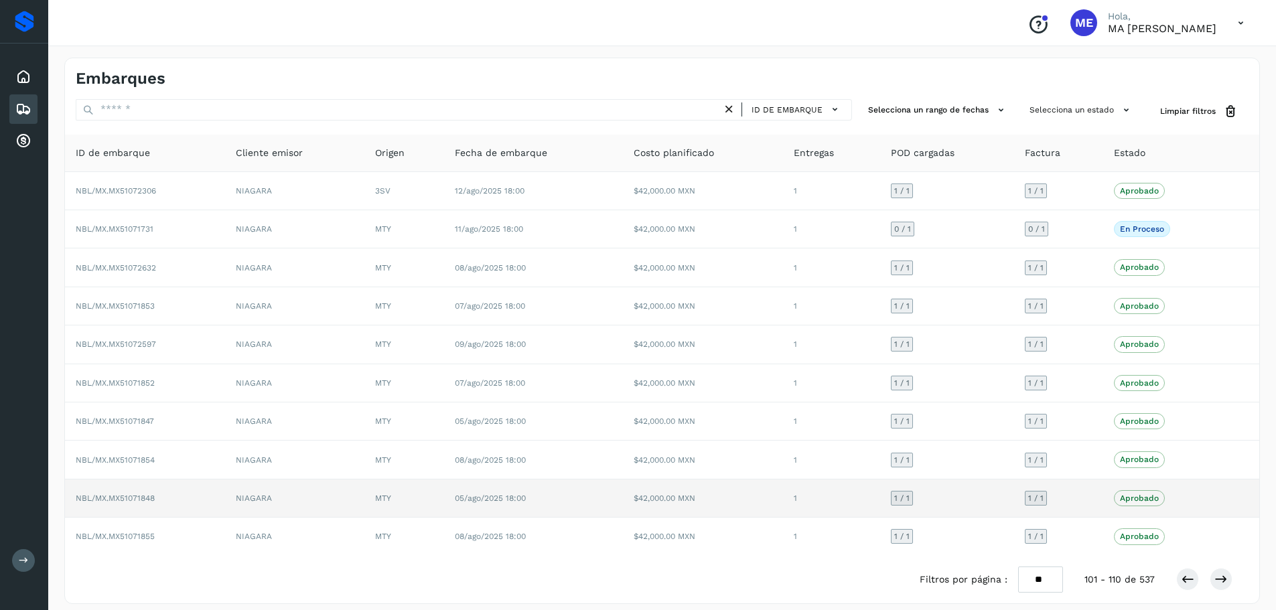
click at [135, 498] on span "NBL/MX.MX51071848" at bounding box center [115, 498] width 79 height 9
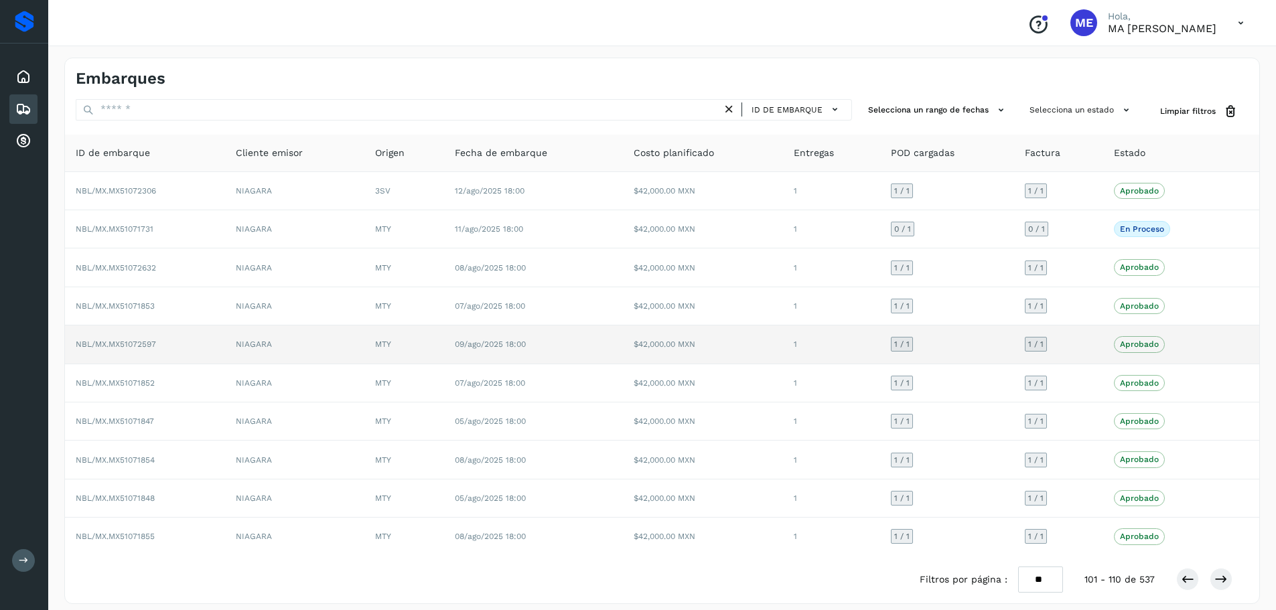
click at [144, 344] on span "NBL/MX.MX51072597" at bounding box center [116, 344] width 80 height 9
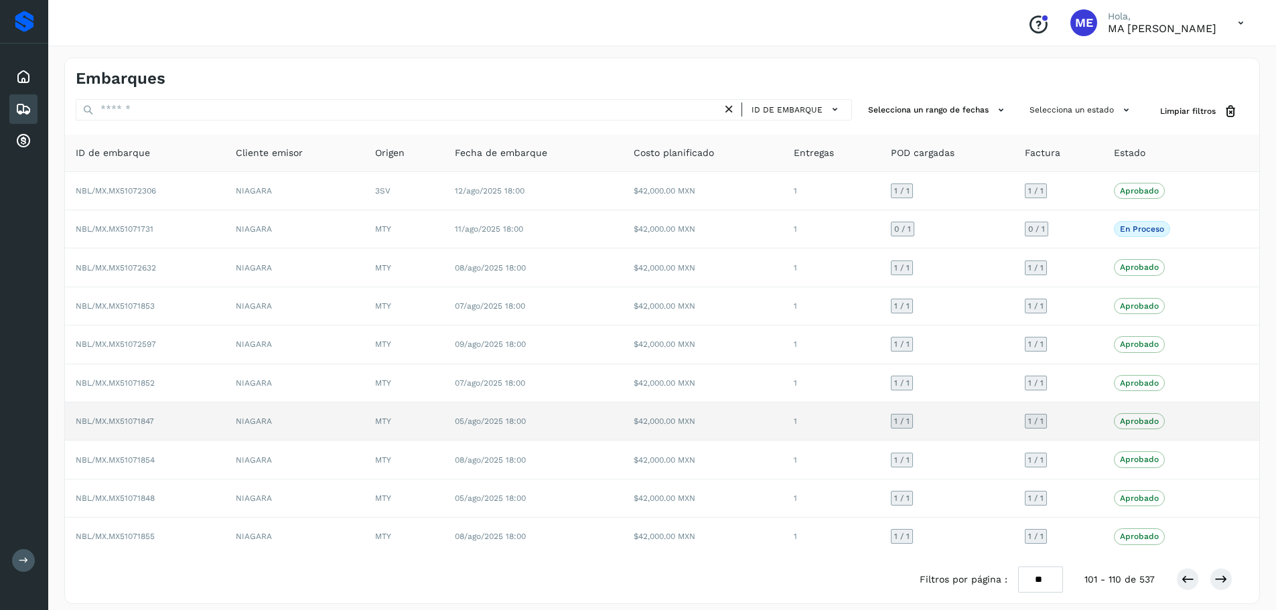
click at [102, 426] on span "NBL/MX.MX51071847" at bounding box center [115, 421] width 78 height 9
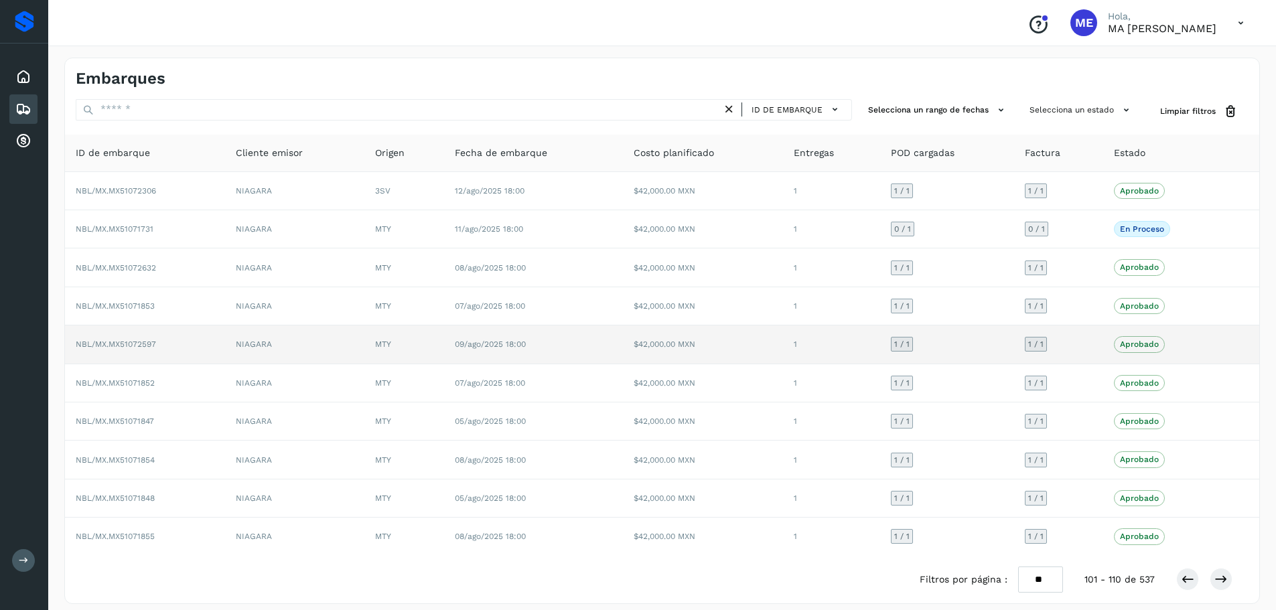
click at [94, 348] on span "NBL/MX.MX51072597" at bounding box center [116, 344] width 80 height 9
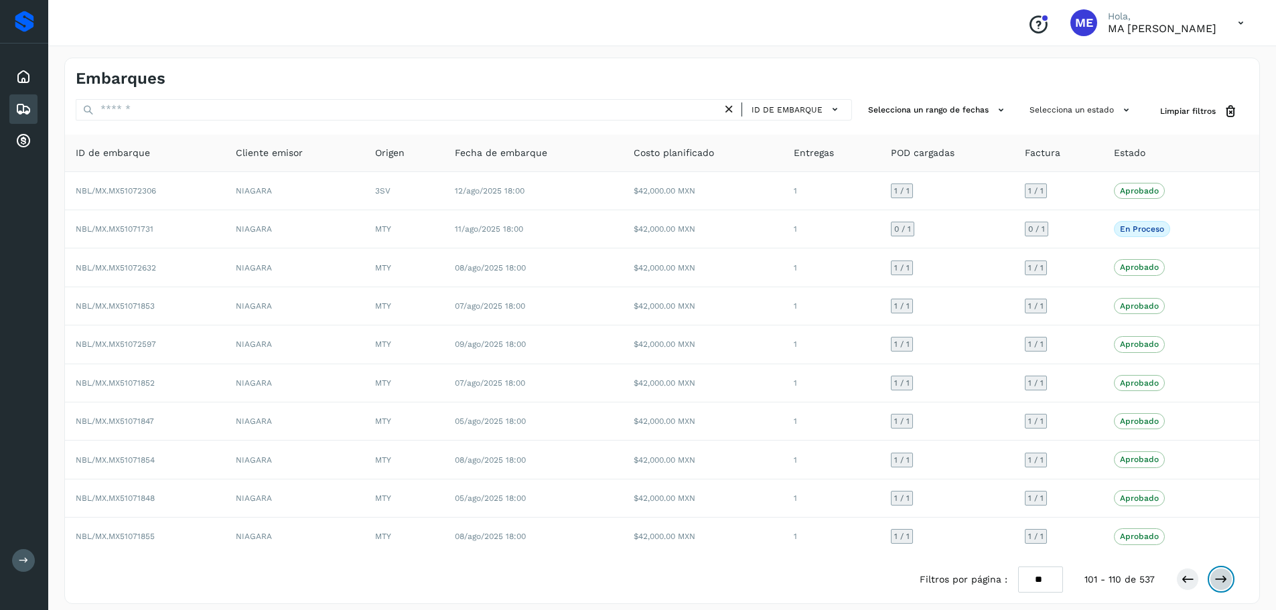
click at [1226, 583] on icon at bounding box center [1220, 579] width 13 height 13
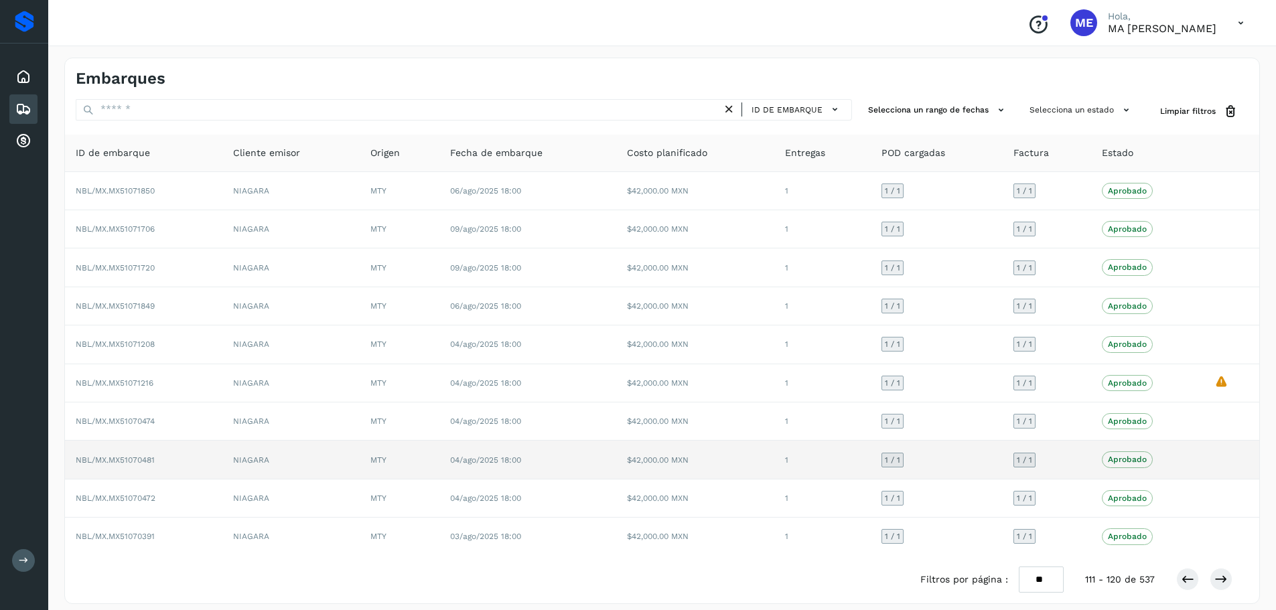
click at [126, 464] on span "NBL/MX.MX51070481" at bounding box center [115, 459] width 79 height 9
click at [109, 461] on span "NBL/MX.MX51070481" at bounding box center [115, 459] width 79 height 9
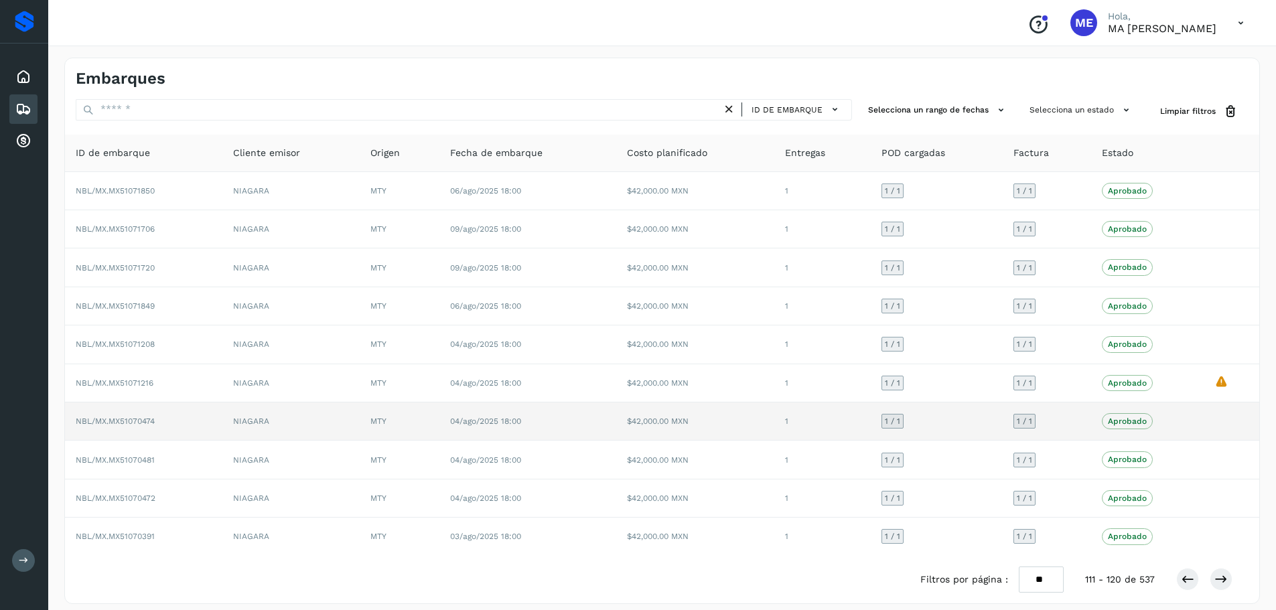
click at [145, 420] on span "NBL/MX.MX51070474" at bounding box center [115, 421] width 79 height 9
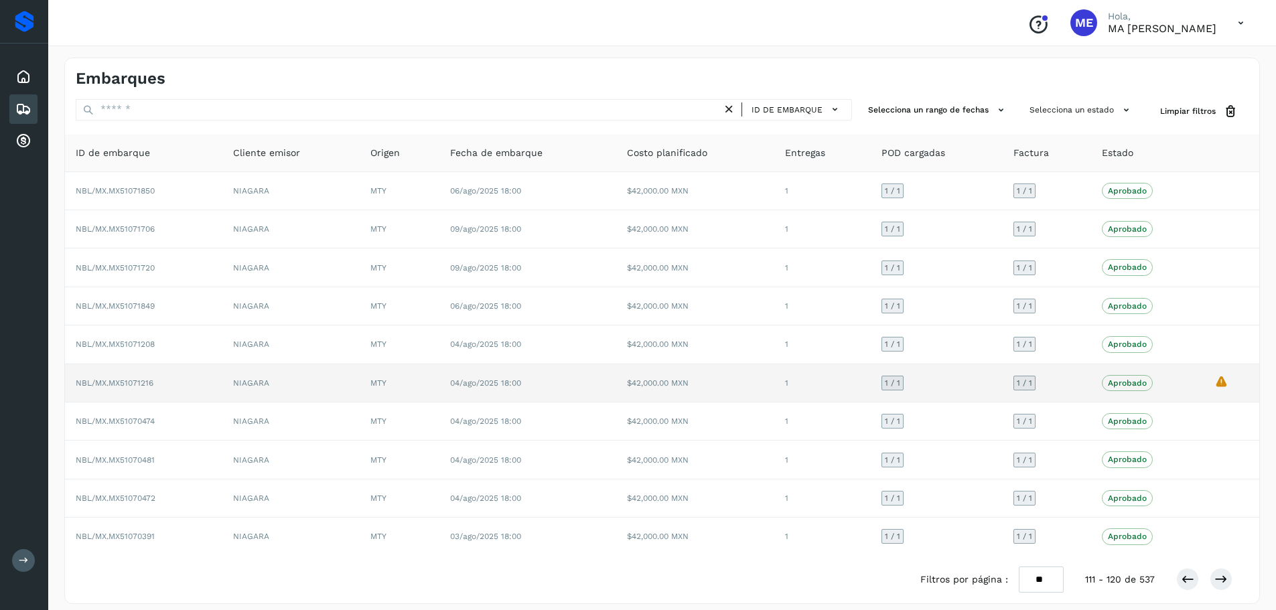
click at [126, 383] on span "NBL/MX.MX51071216" at bounding box center [115, 382] width 78 height 9
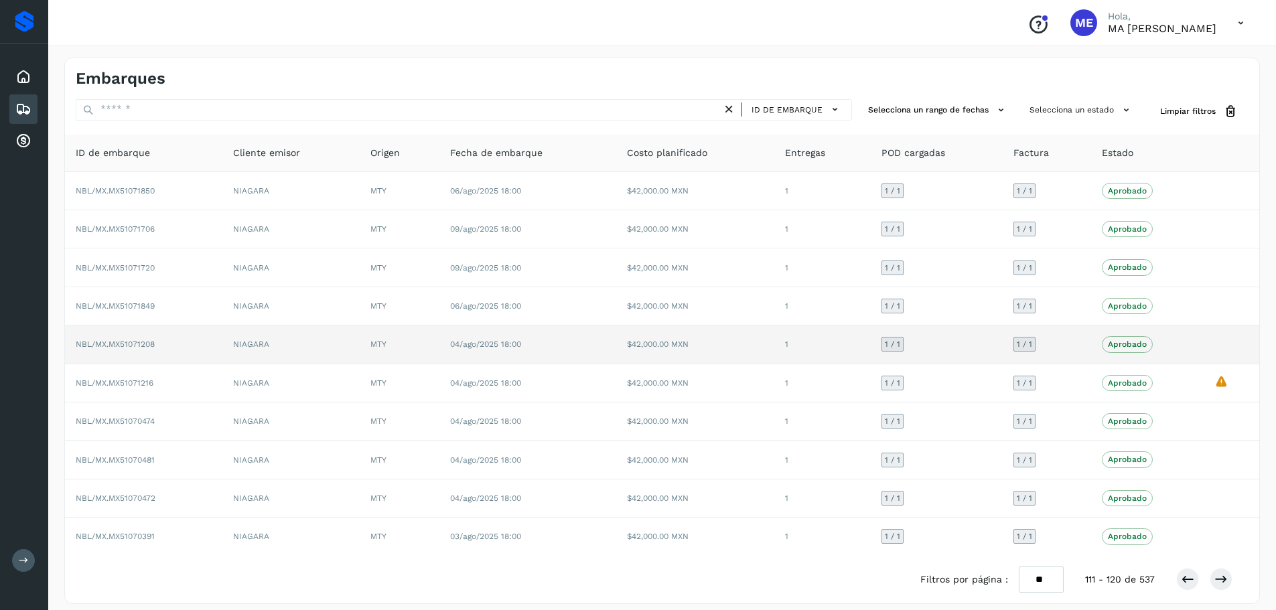
click at [137, 346] on span "NBL/MX.MX51071208" at bounding box center [115, 344] width 79 height 9
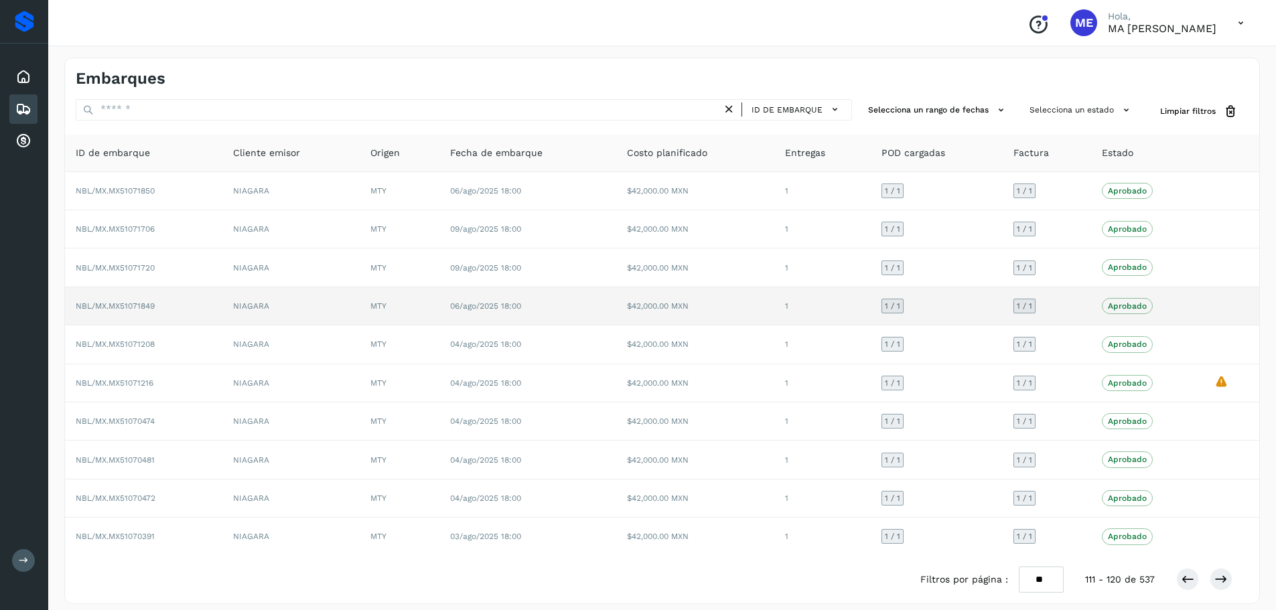
click at [132, 307] on span "NBL/MX.MX51071849" at bounding box center [115, 305] width 79 height 9
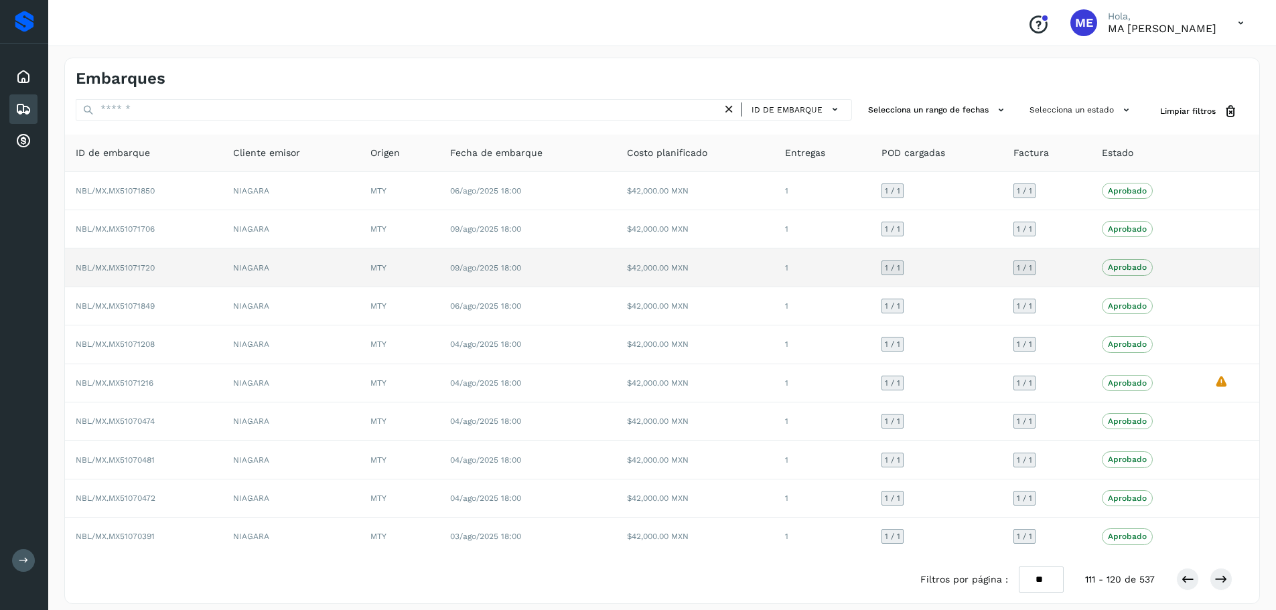
click at [117, 271] on span "NBL/MX.MX51071720" at bounding box center [115, 267] width 79 height 9
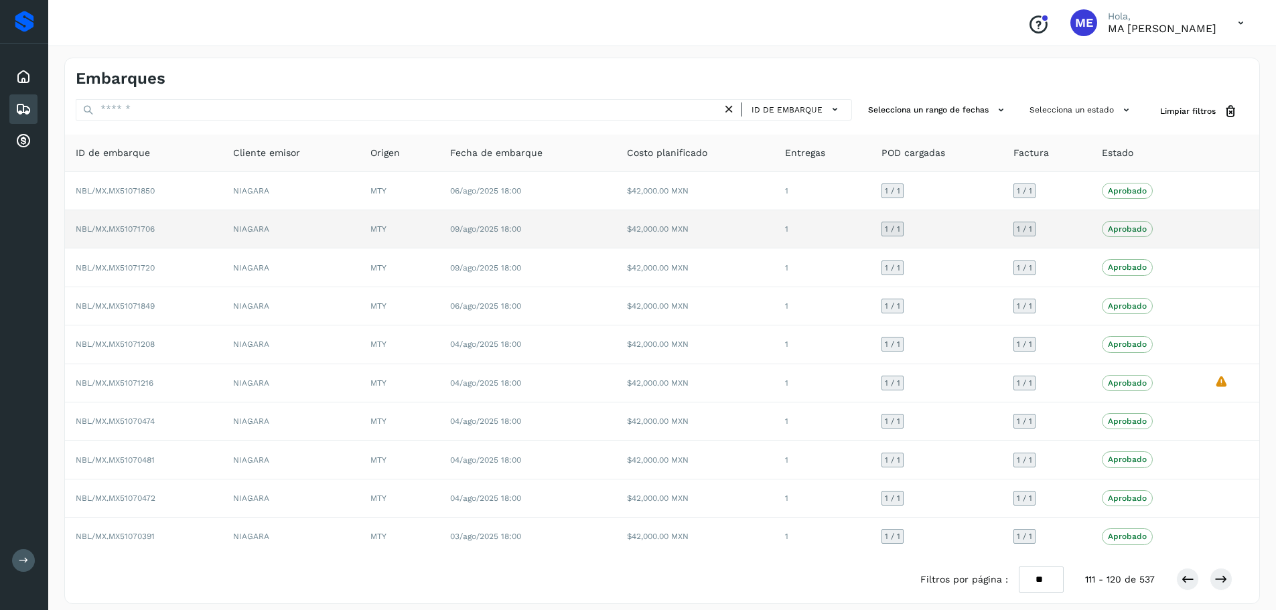
click at [121, 236] on td "NBL/MX.MX51071706" at bounding box center [143, 229] width 157 height 38
click at [103, 218] on td "NBL/MX.MX51071706" at bounding box center [143, 229] width 157 height 38
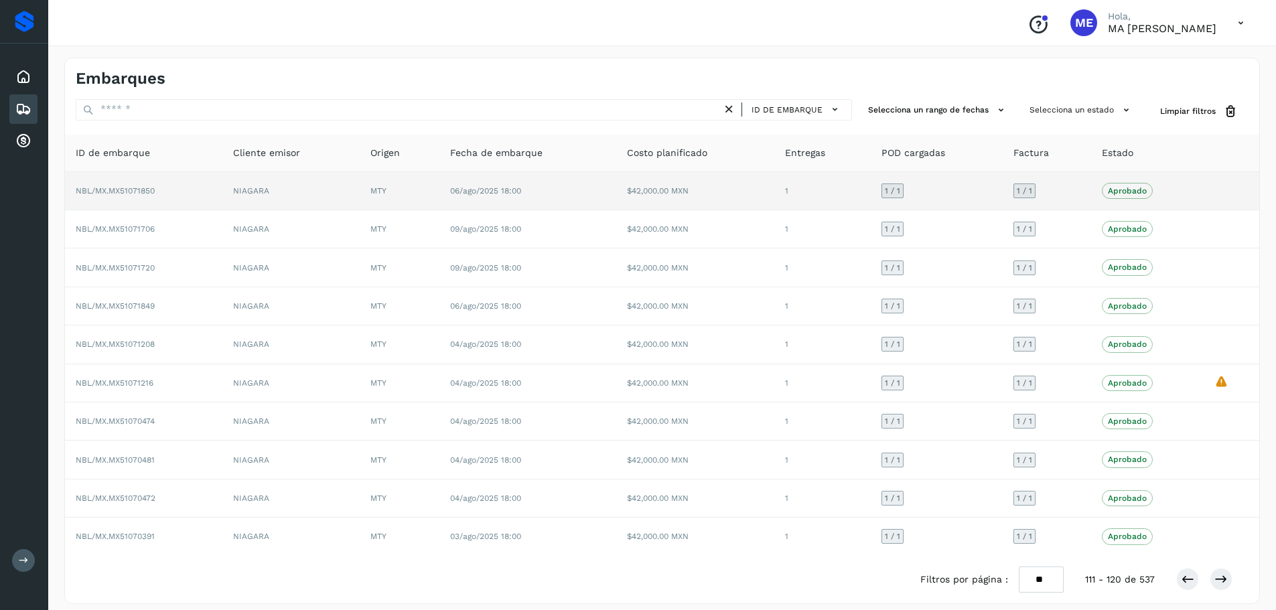
click at [128, 192] on span "NBL/MX.MX51071850" at bounding box center [115, 190] width 79 height 9
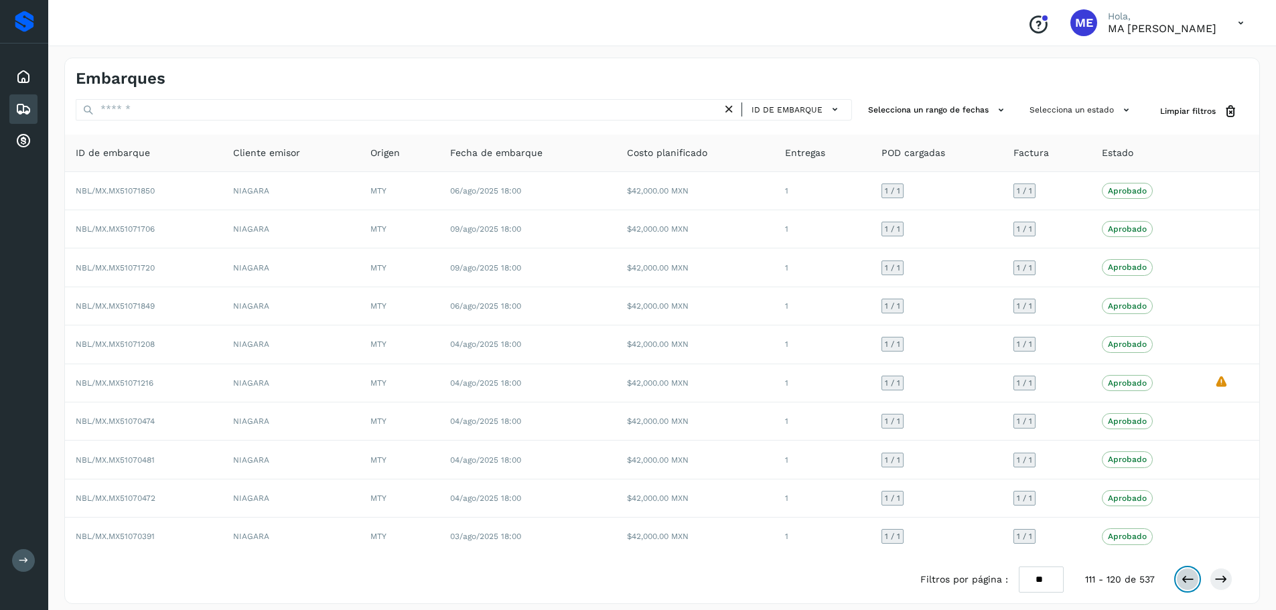
click at [1185, 581] on icon at bounding box center [1187, 579] width 13 height 13
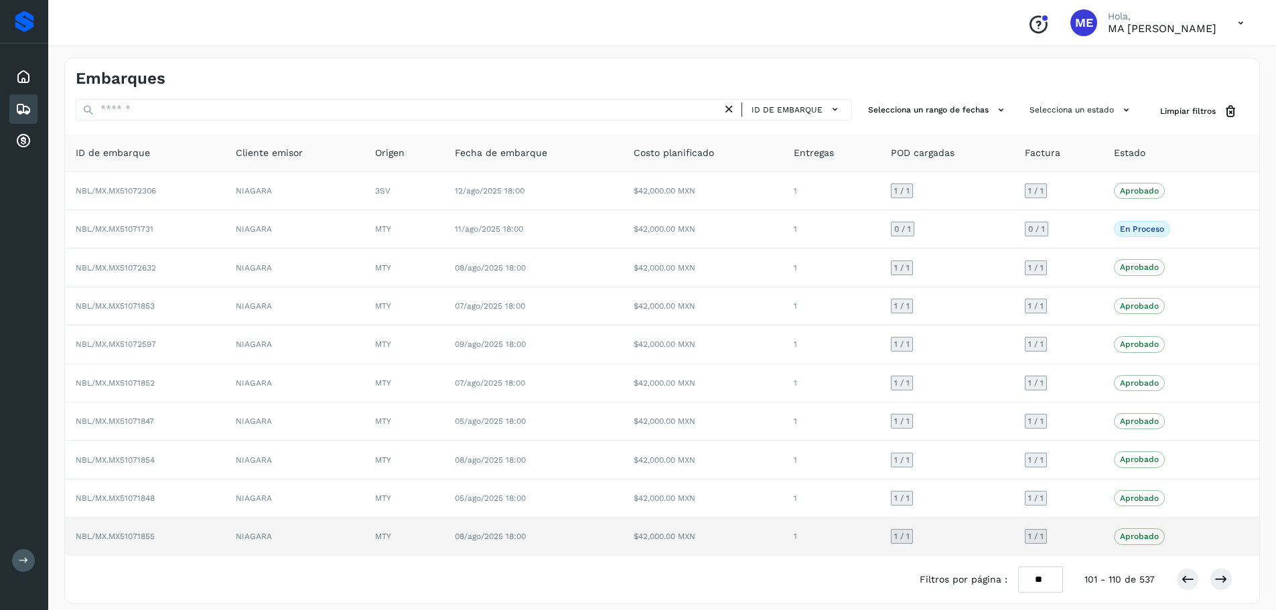
click at [135, 537] on span "NBL/MX.MX51071855" at bounding box center [115, 536] width 79 height 9
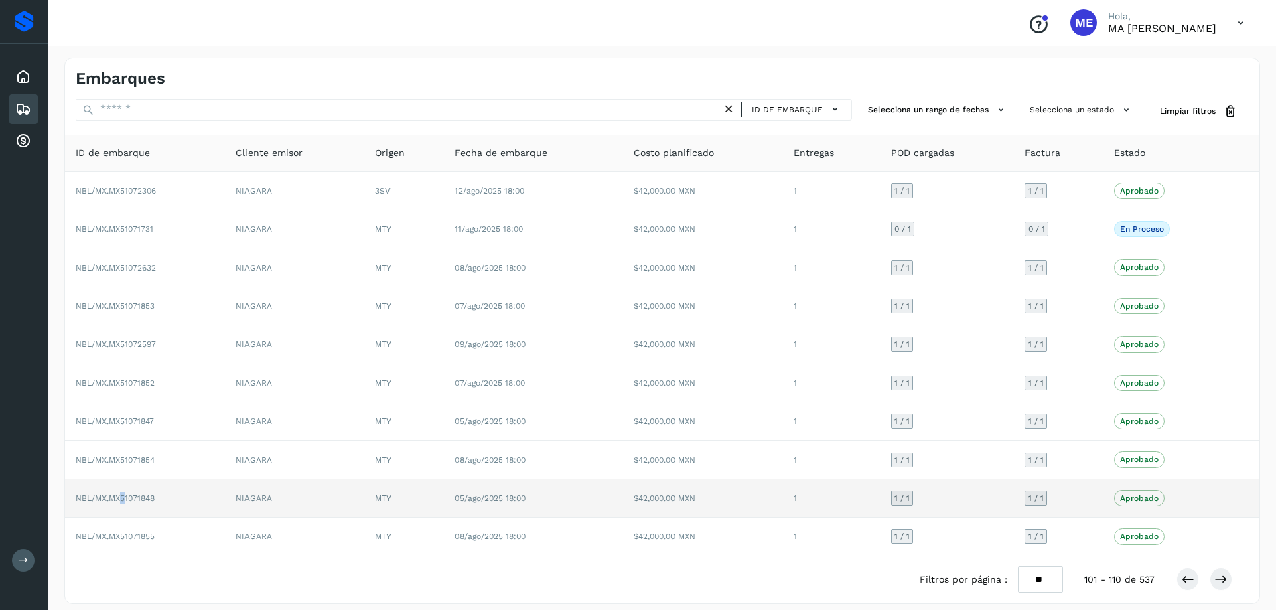
click at [121, 500] on span "NBL/MX.MX51071848" at bounding box center [115, 498] width 79 height 9
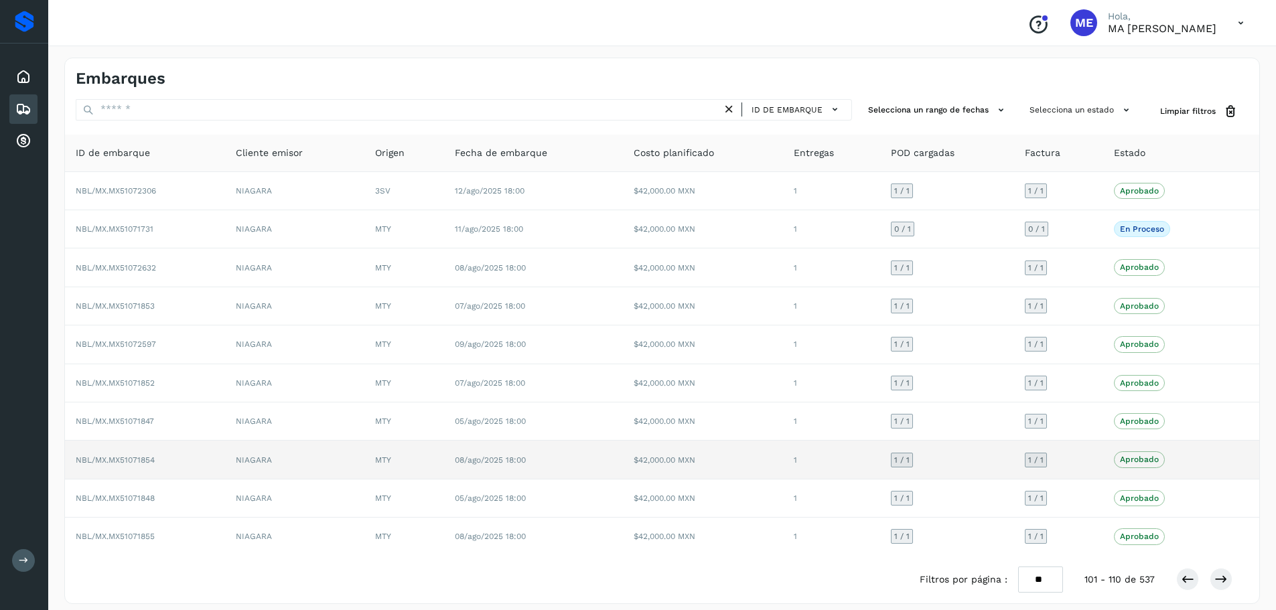
click at [104, 460] on span "NBL/MX.MX51071854" at bounding box center [115, 459] width 79 height 9
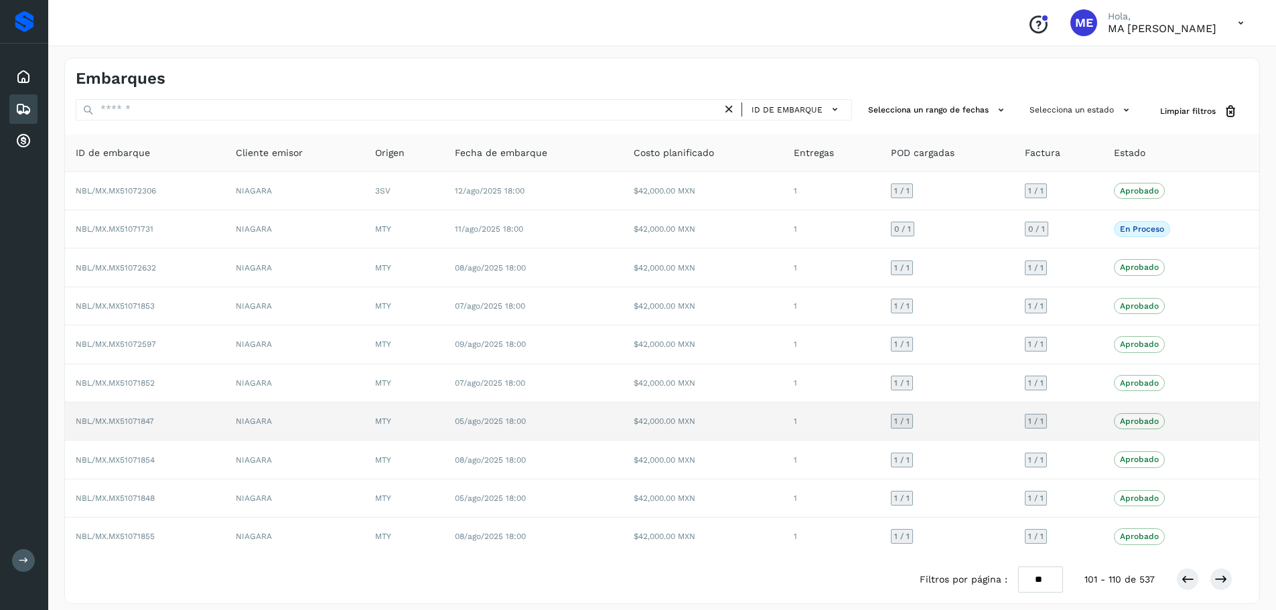
click at [124, 423] on span "NBL/MX.MX51071847" at bounding box center [115, 421] width 78 height 9
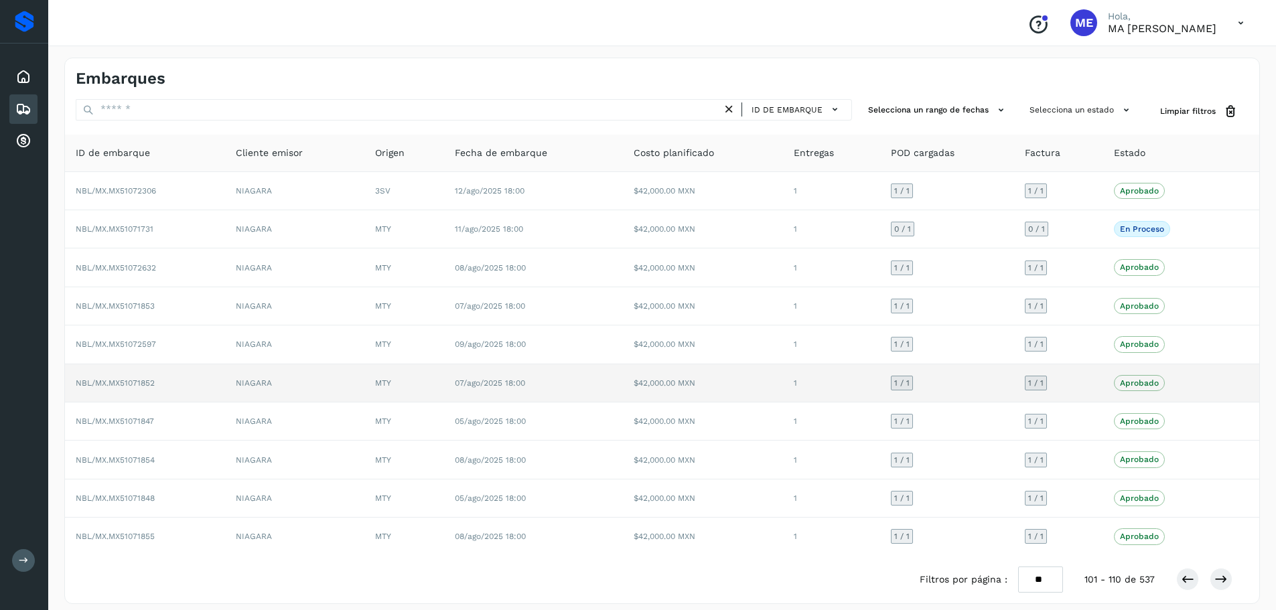
click at [149, 384] on span "NBL/MX.MX51071852" at bounding box center [115, 382] width 79 height 9
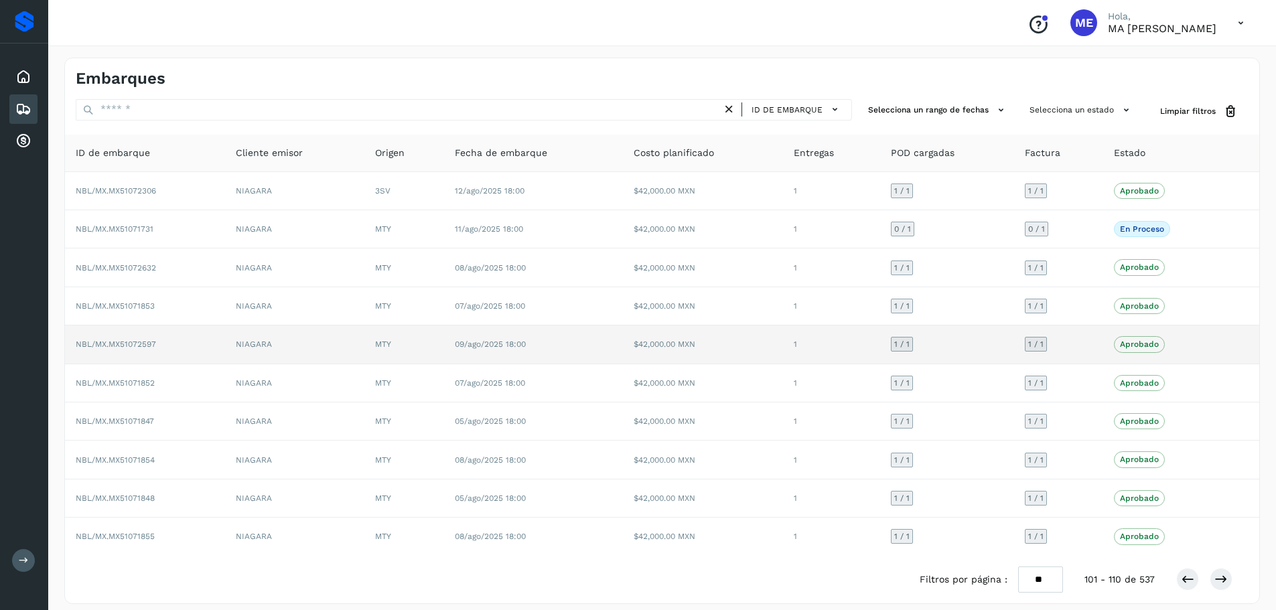
click at [118, 347] on span "NBL/MX.MX51072597" at bounding box center [116, 344] width 80 height 9
click at [126, 349] on span "NBL/MX.MX51072597" at bounding box center [116, 344] width 80 height 9
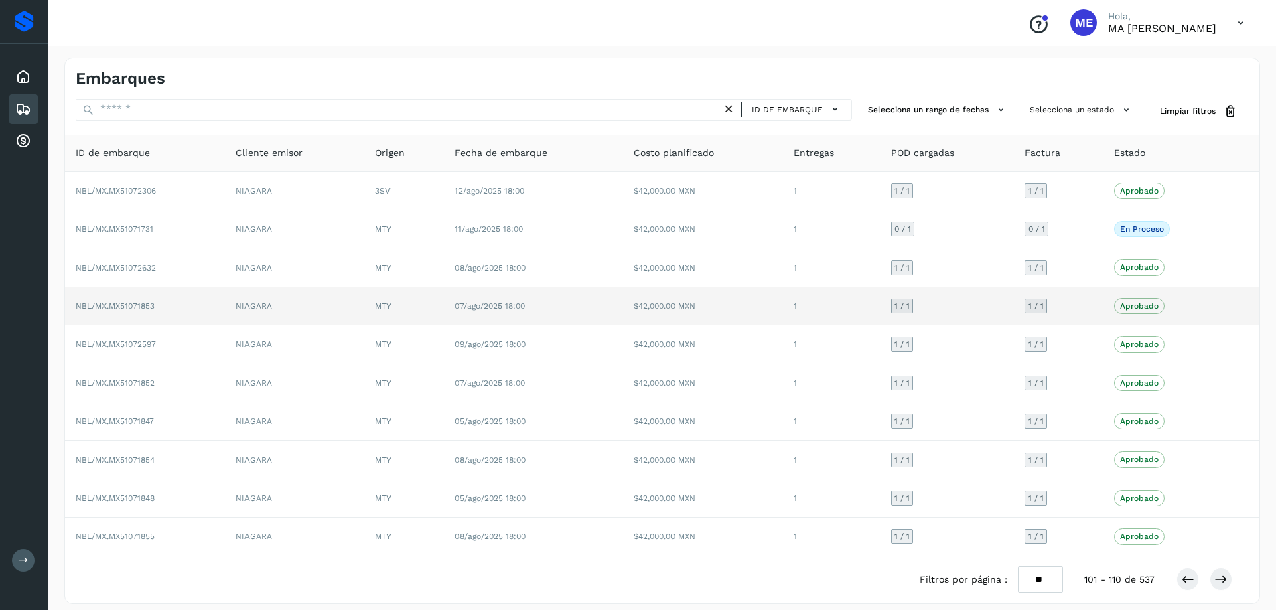
click at [133, 307] on span "NBL/MX.MX51071853" at bounding box center [115, 305] width 79 height 9
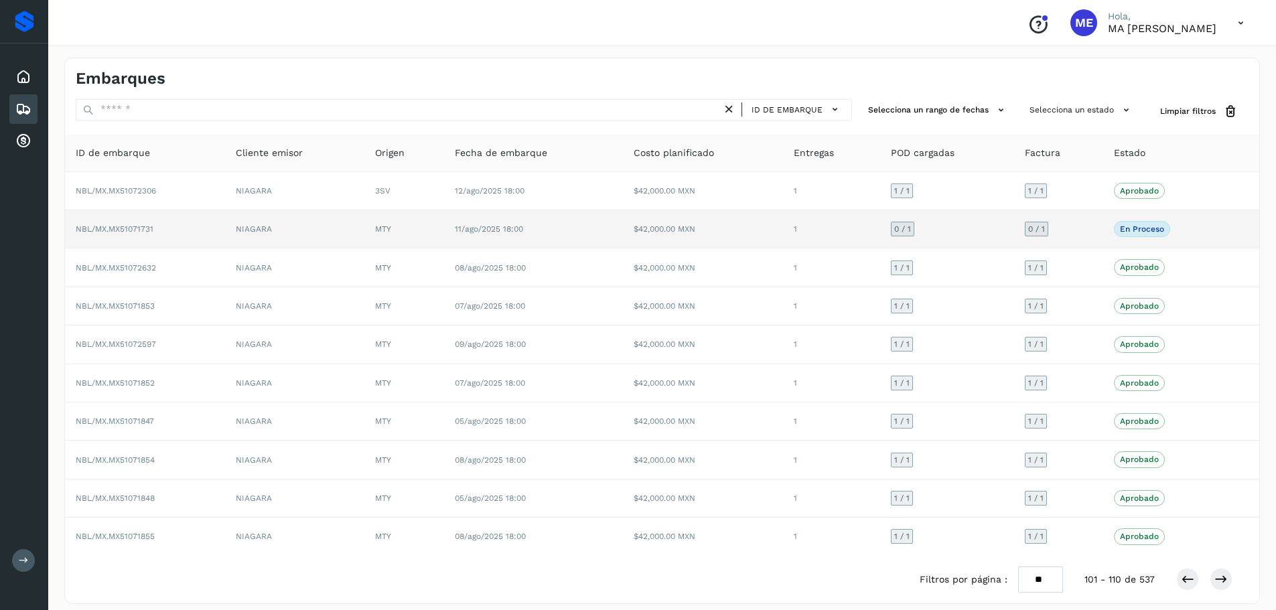
click at [139, 229] on span "NBL/MX.MX51071731" at bounding box center [115, 228] width 78 height 9
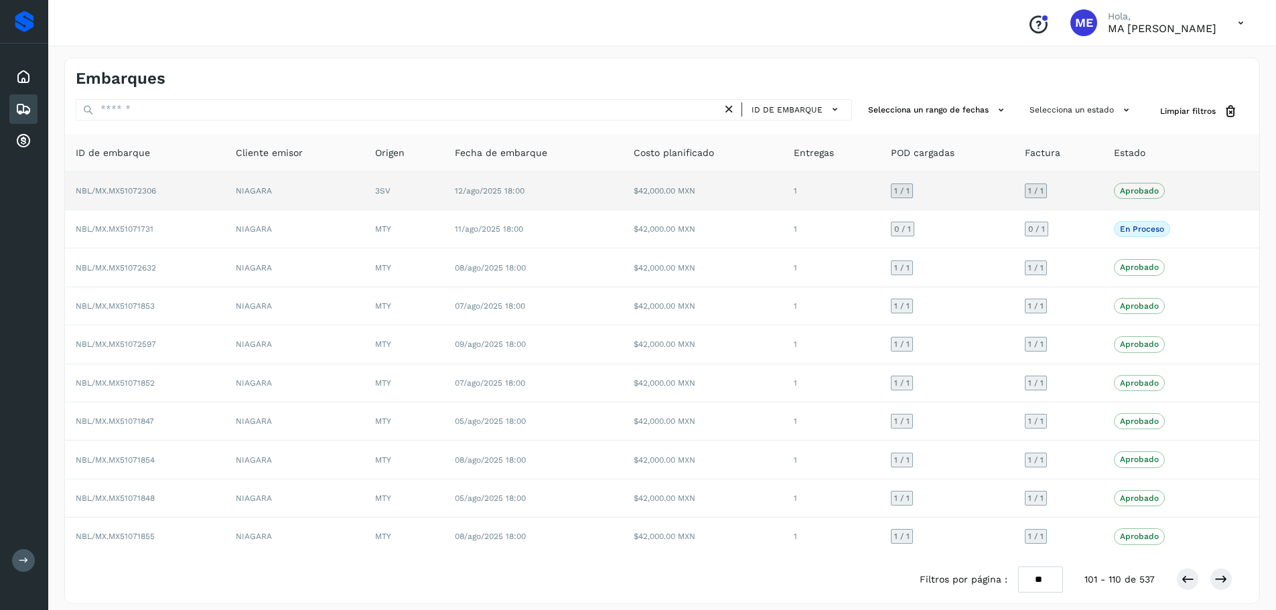
click at [123, 200] on td "NBL/MX.MX51072306" at bounding box center [145, 191] width 160 height 38
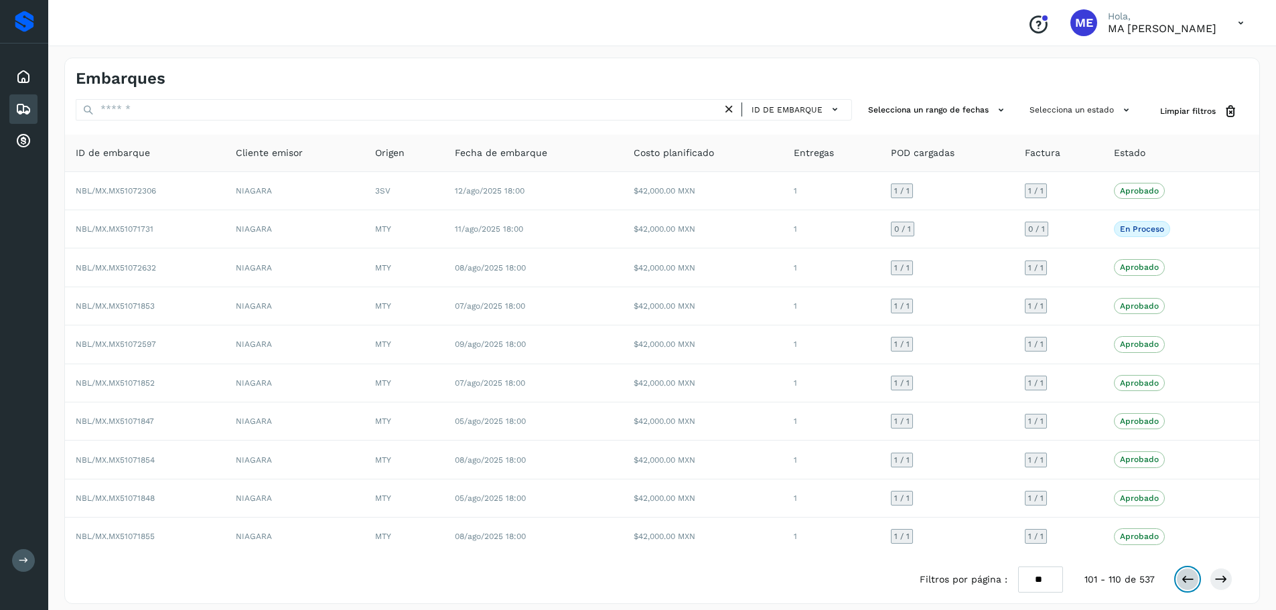
click at [1182, 579] on icon at bounding box center [1187, 579] width 13 height 13
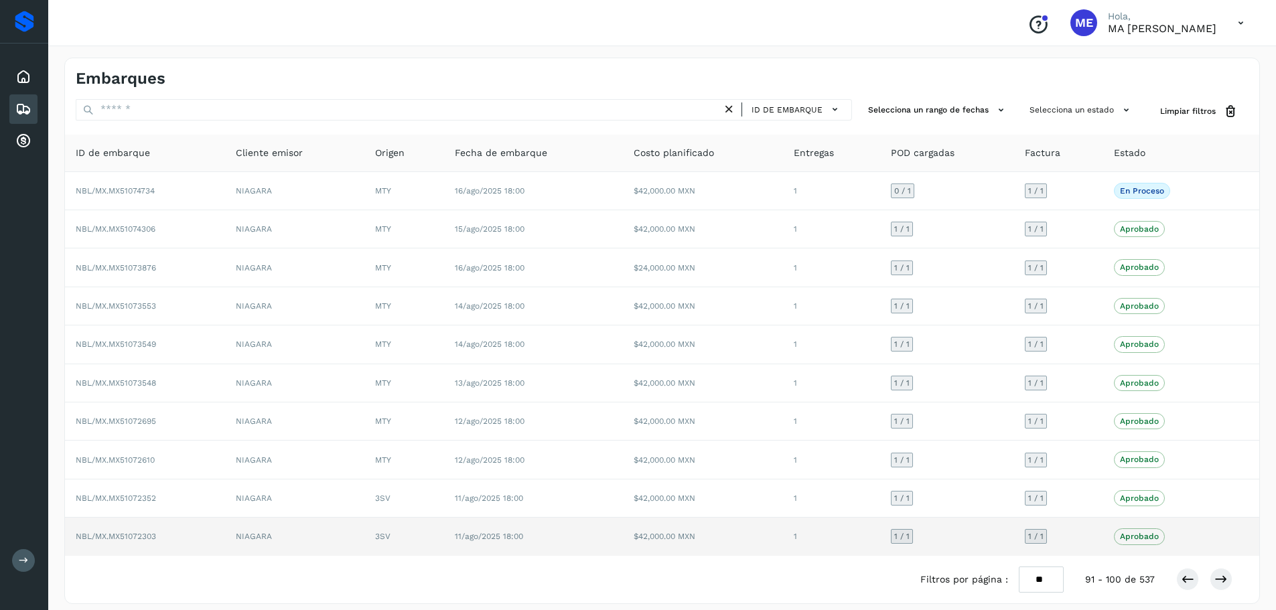
click at [119, 535] on span "NBL/MX.MX51072303" at bounding box center [116, 536] width 80 height 9
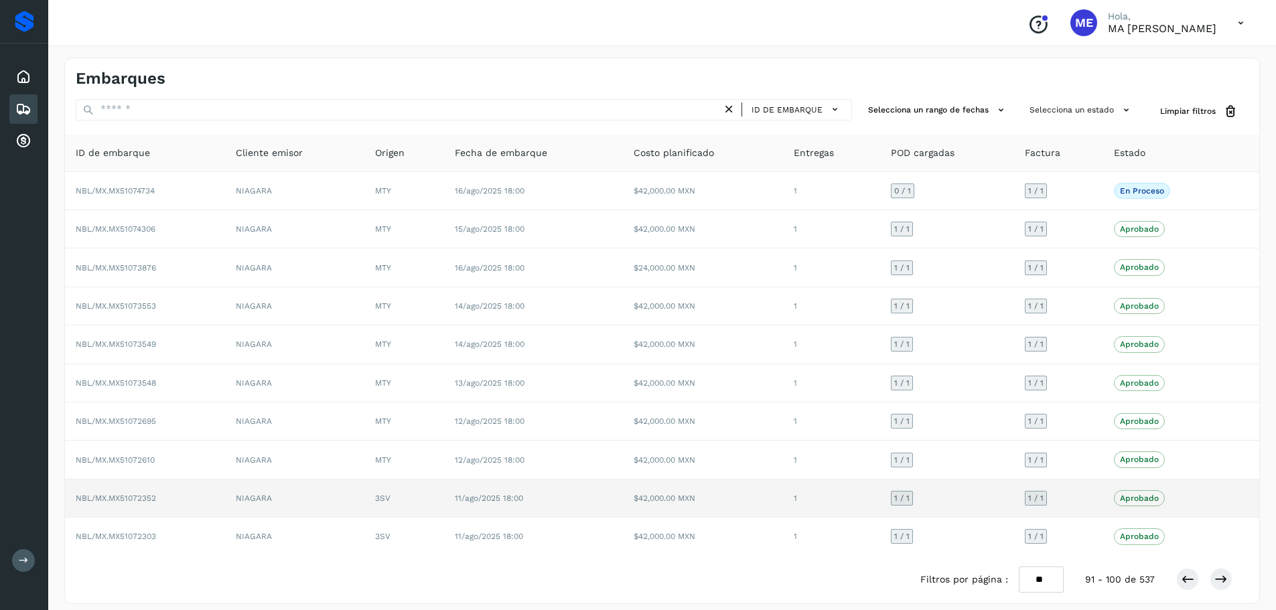
click at [133, 501] on span "NBL/MX.MX51072352" at bounding box center [116, 498] width 80 height 9
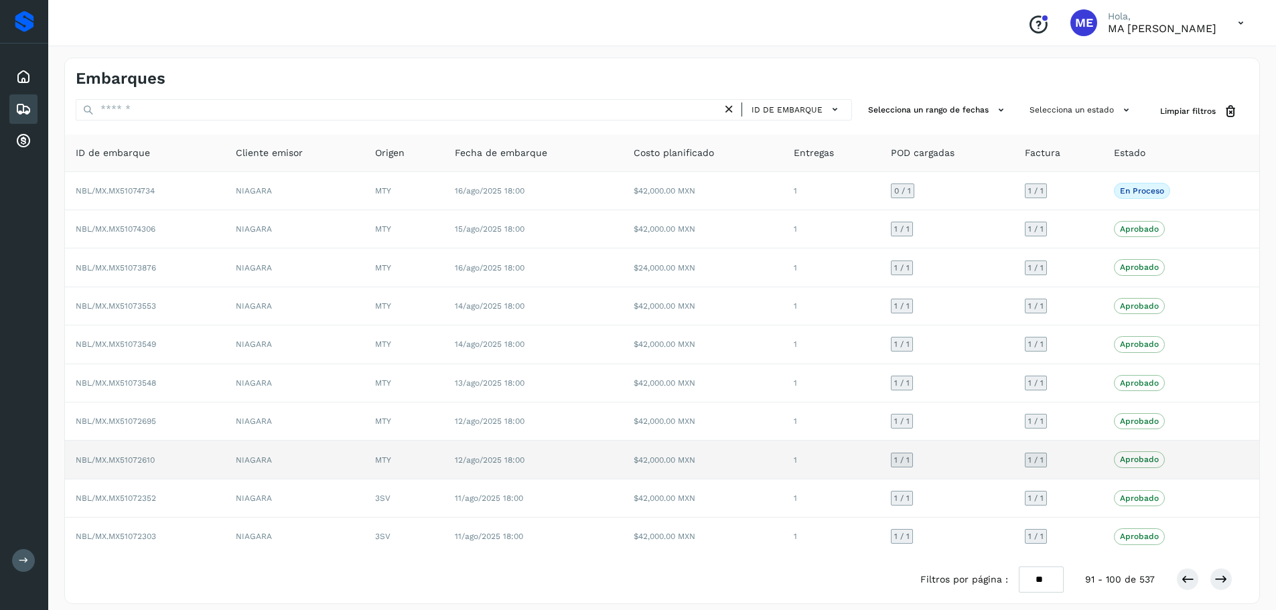
click at [138, 464] on span "NBL/MX.MX51072610" at bounding box center [115, 459] width 79 height 9
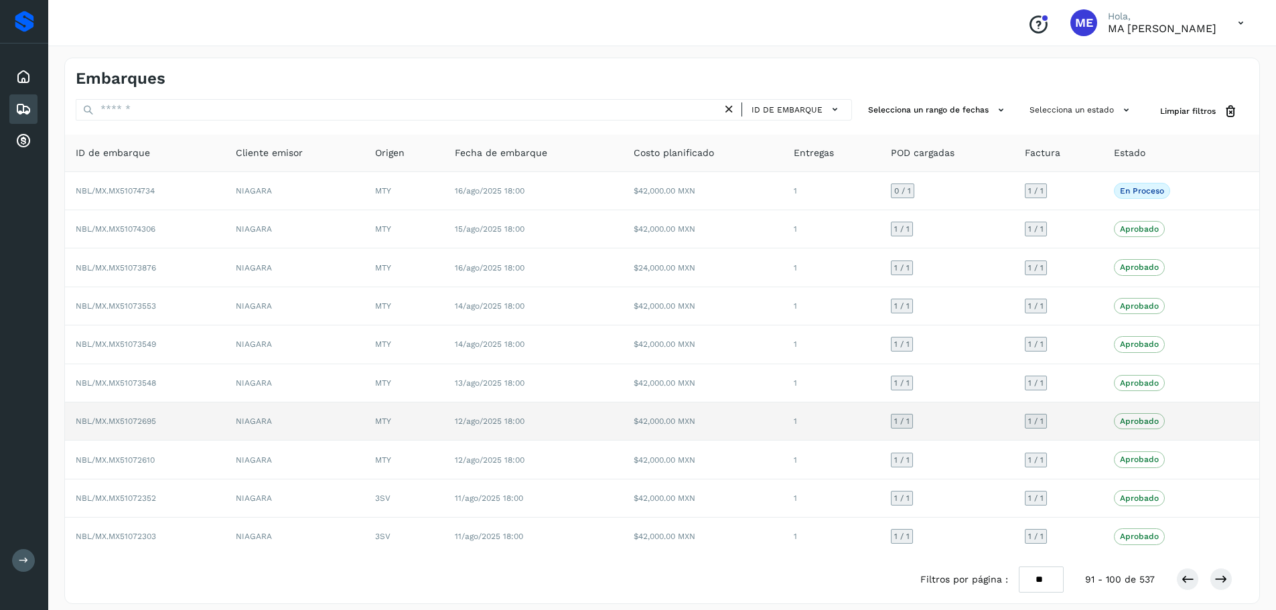
click at [106, 424] on span "NBL/MX.MX51072695" at bounding box center [116, 421] width 80 height 9
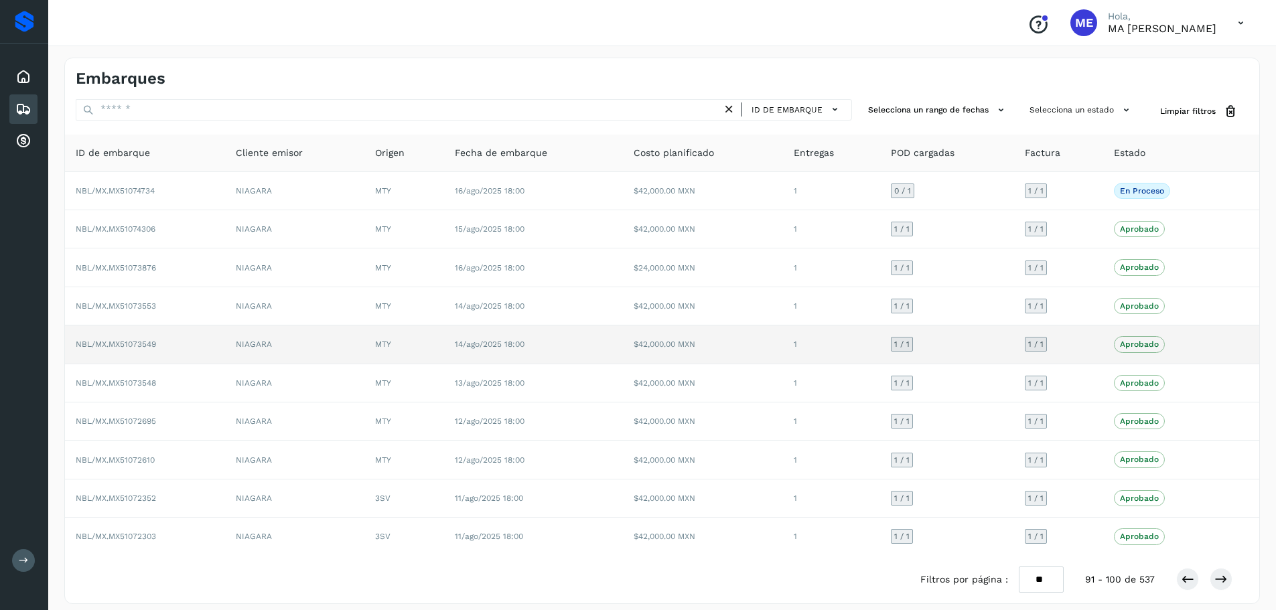
click at [113, 356] on td "NBL/MX.MX51073549" at bounding box center [145, 345] width 160 height 38
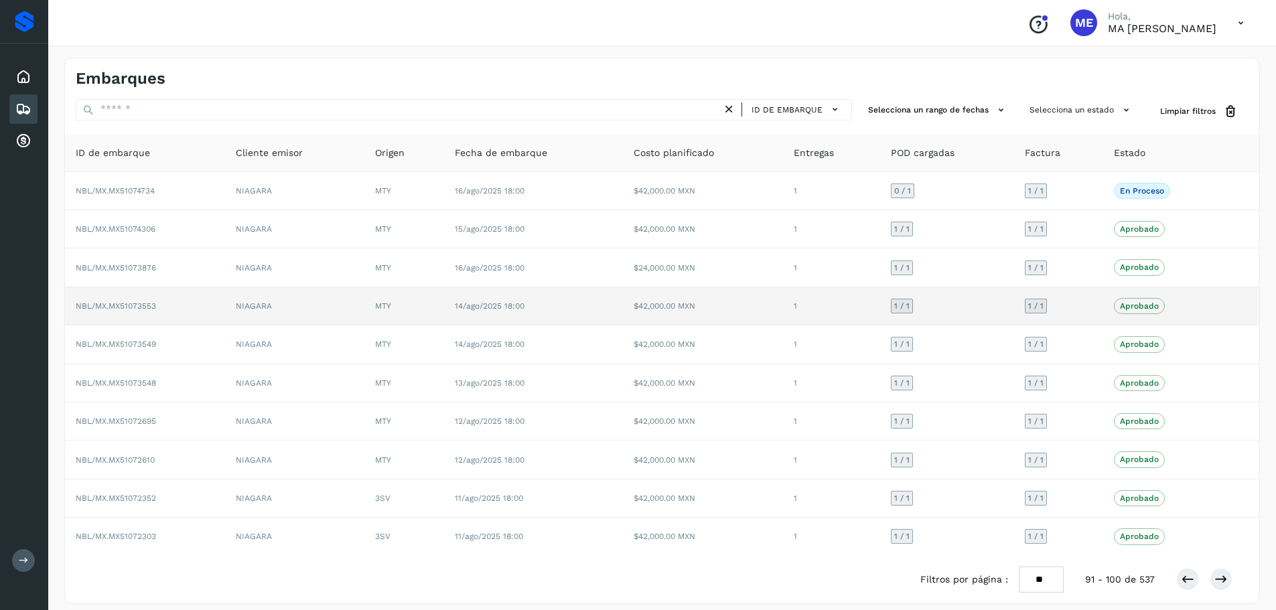
click at [102, 303] on span "NBL/MX.MX51073553" at bounding box center [116, 305] width 80 height 9
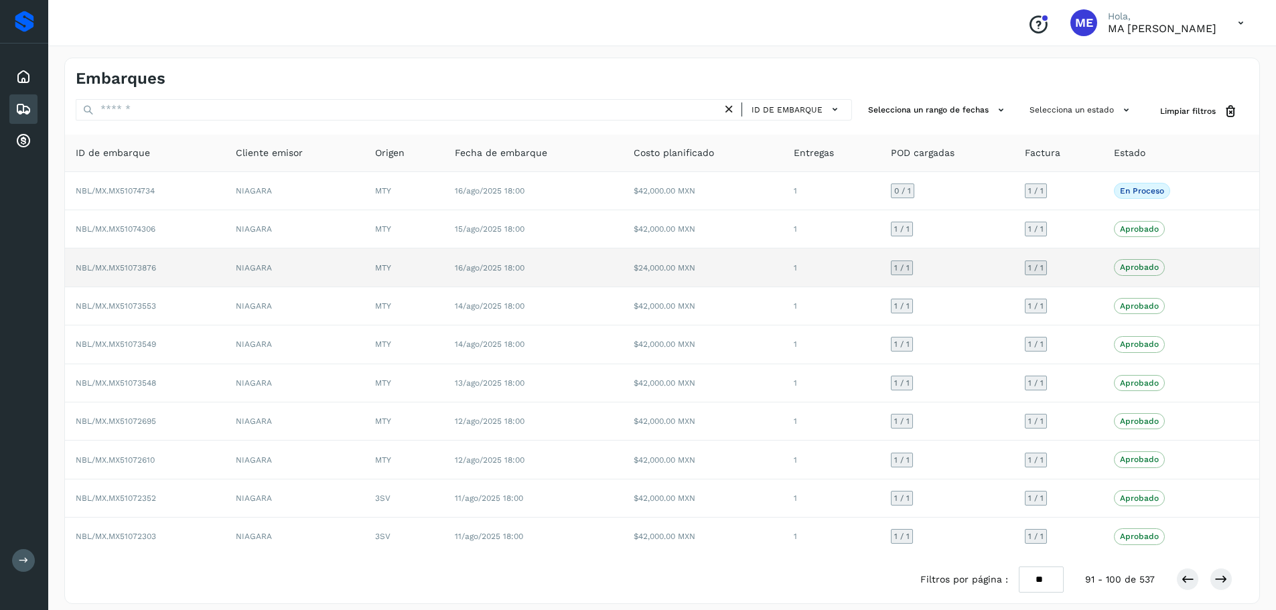
click at [131, 269] on span "NBL/MX.MX51073876" at bounding box center [116, 267] width 80 height 9
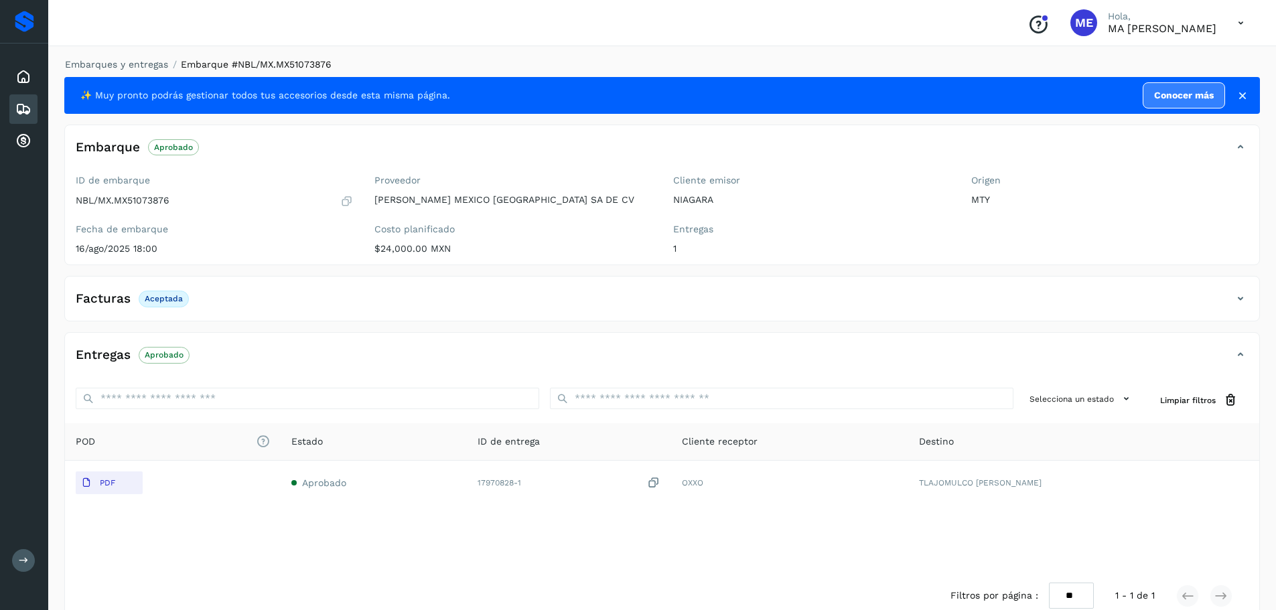
click at [766, 520] on div "POD El tamaño máximo de archivo es de 20 Mb. Estado ID de entrega Cliente recep…" at bounding box center [662, 497] width 1194 height 149
click at [1238, 19] on icon at bounding box center [1240, 22] width 27 height 27
click at [1161, 58] on div "Cerrar sesión" at bounding box center [1173, 60] width 159 height 25
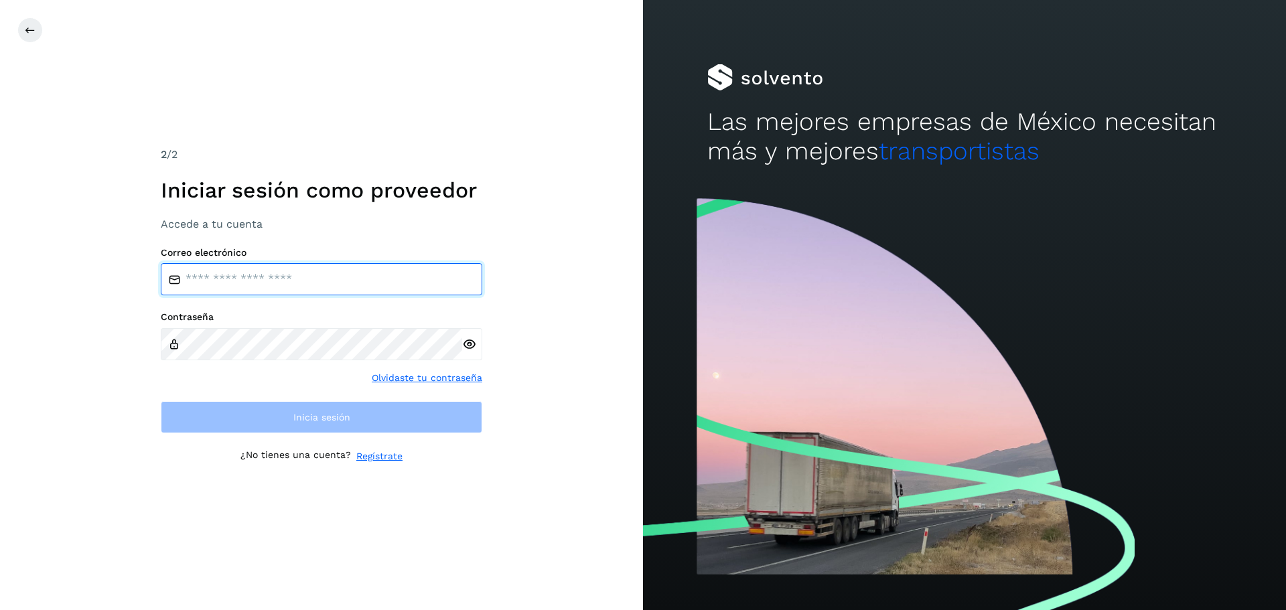
type input "**********"
